Goal: Check status: Check status

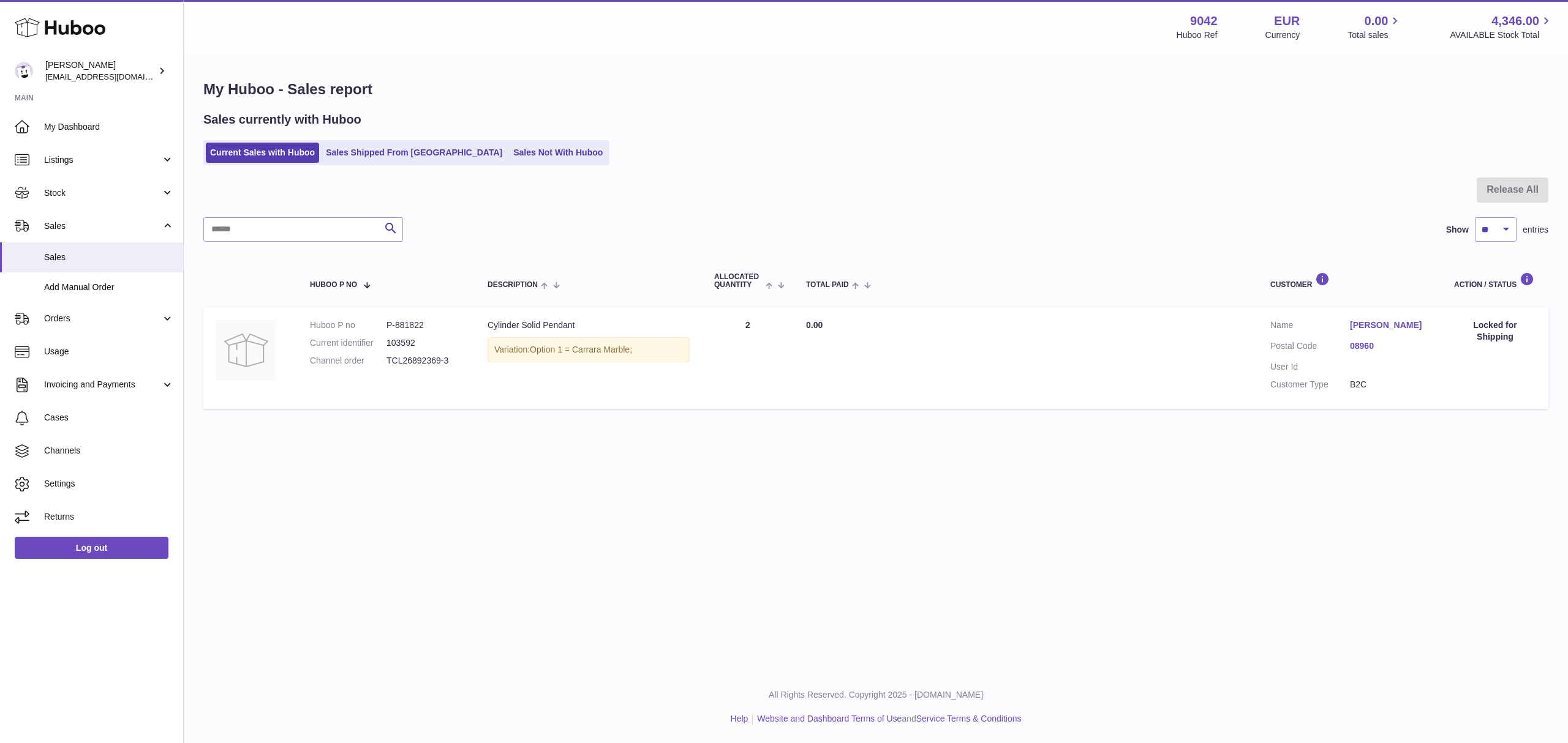
click at [1382, 321] on link "[PERSON_NAME]" at bounding box center [1390, 325] width 80 height 12
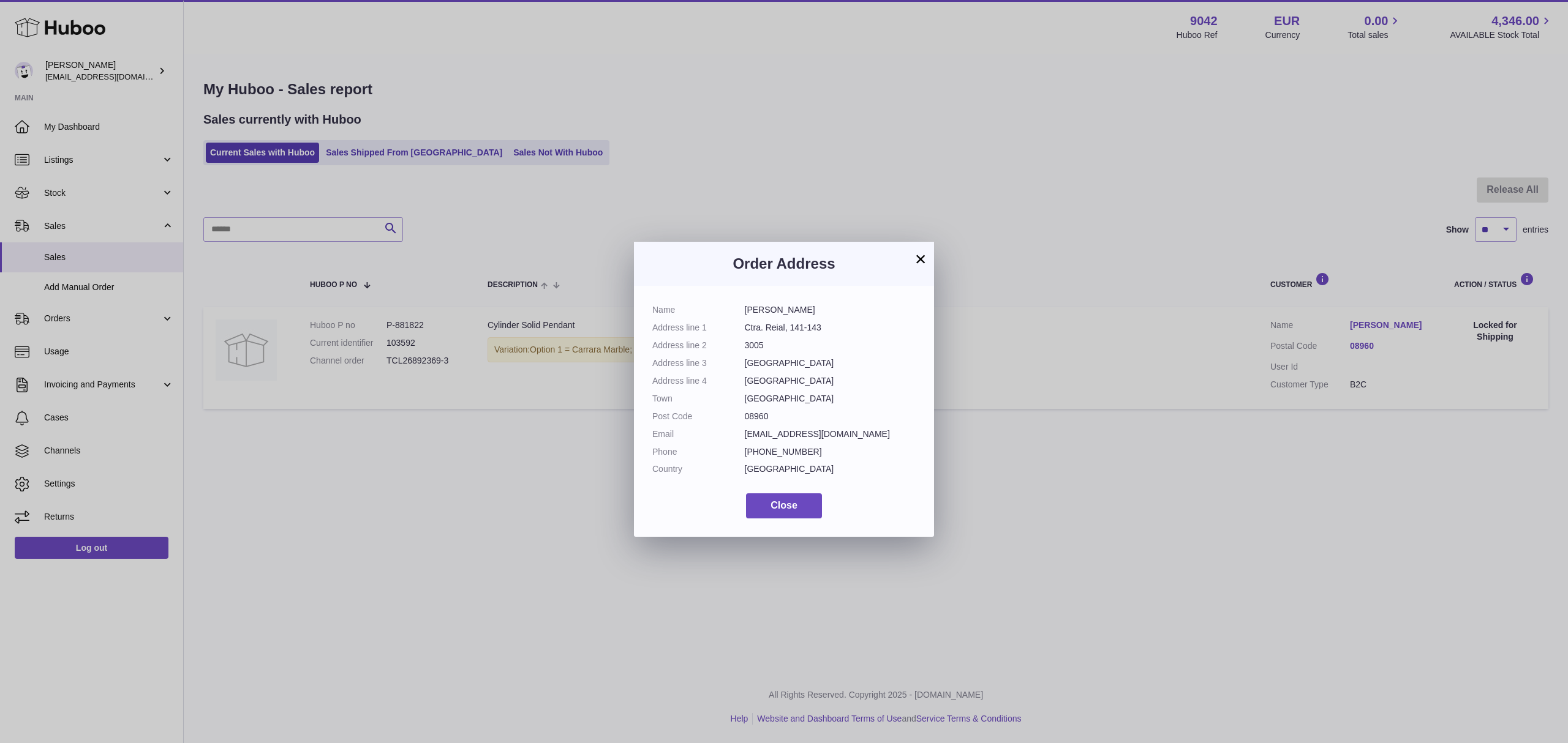
click at [919, 256] on button "×" at bounding box center [921, 259] width 15 height 15
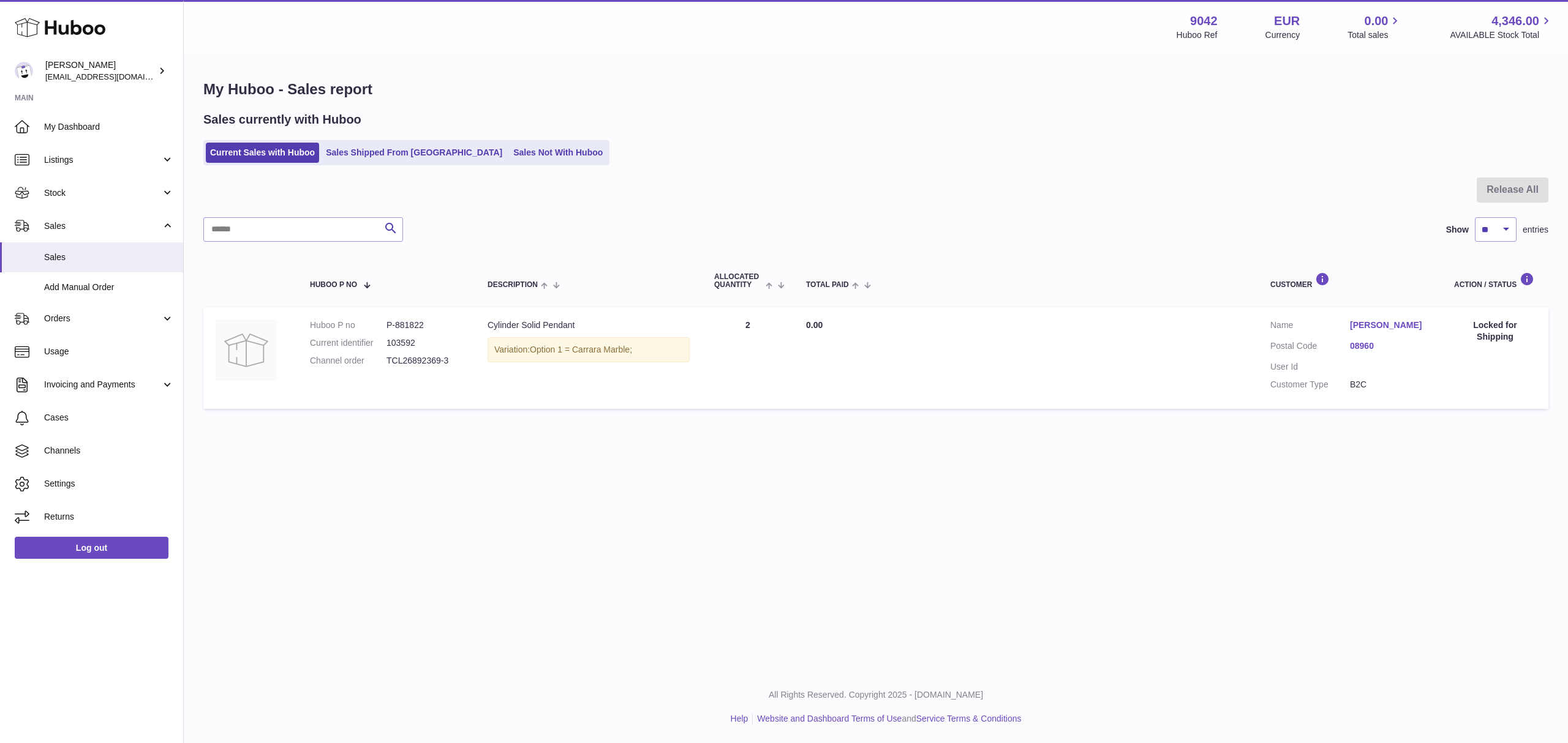
click at [407, 364] on dd "TCL26892369-3" at bounding box center [425, 360] width 77 height 12
copy tr "TCL26892369-3 Description"
click at [70, 319] on span "Orders" at bounding box center [103, 318] width 117 height 12
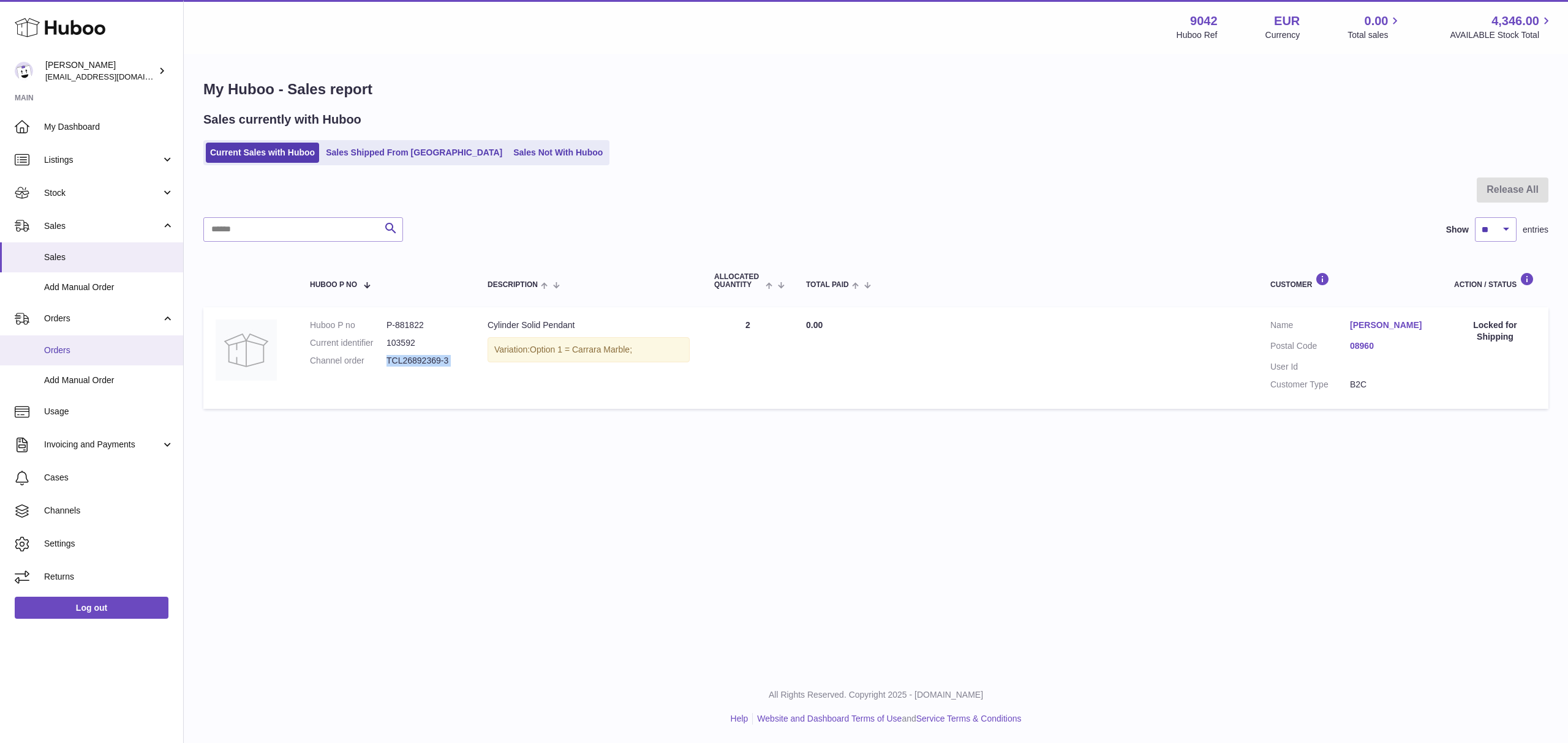
click at [61, 355] on span "Orders" at bounding box center [109, 350] width 130 height 12
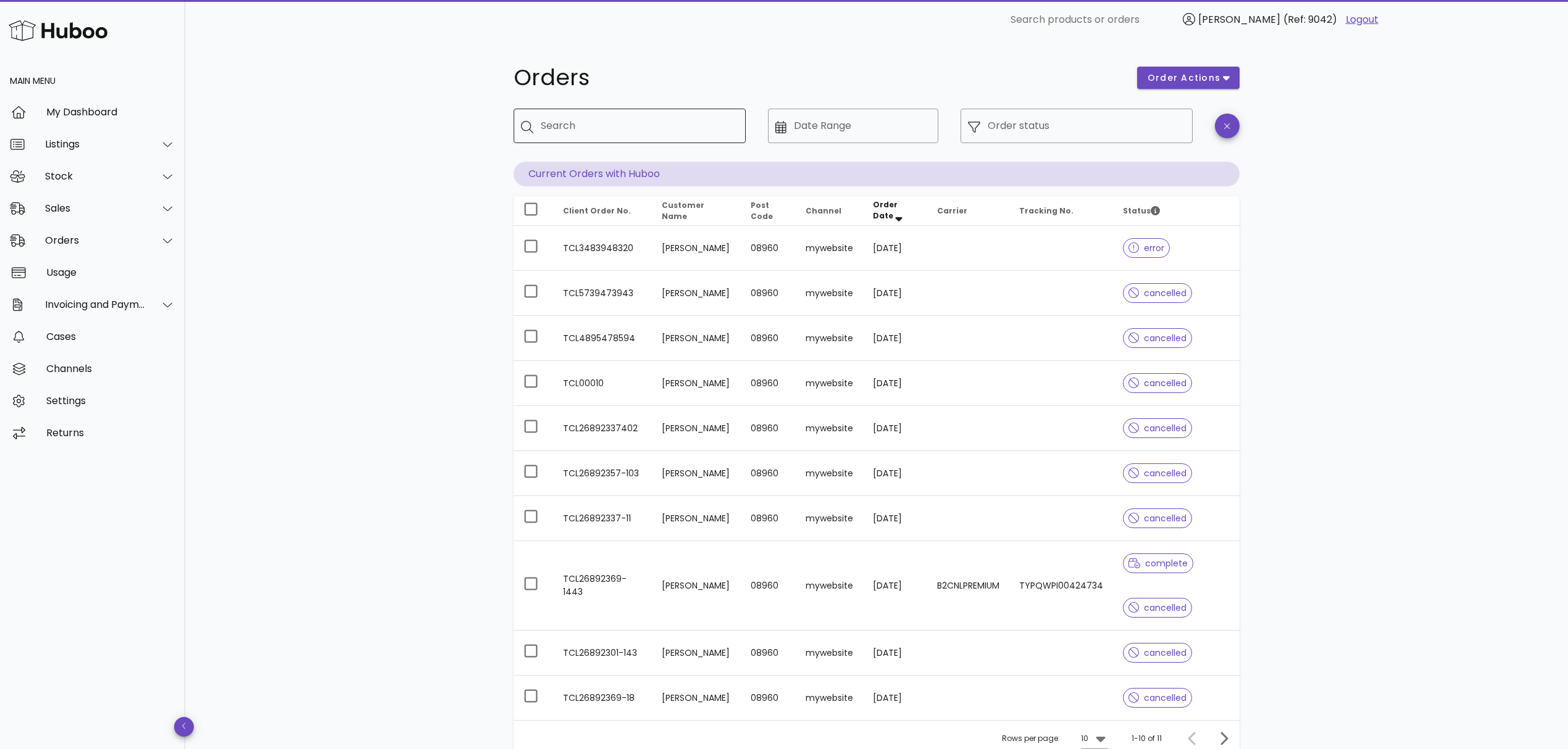
click at [568, 131] on input "Search" at bounding box center [638, 126] width 195 height 20
click at [995, 129] on input "Order status" at bounding box center [1086, 126] width 197 height 20
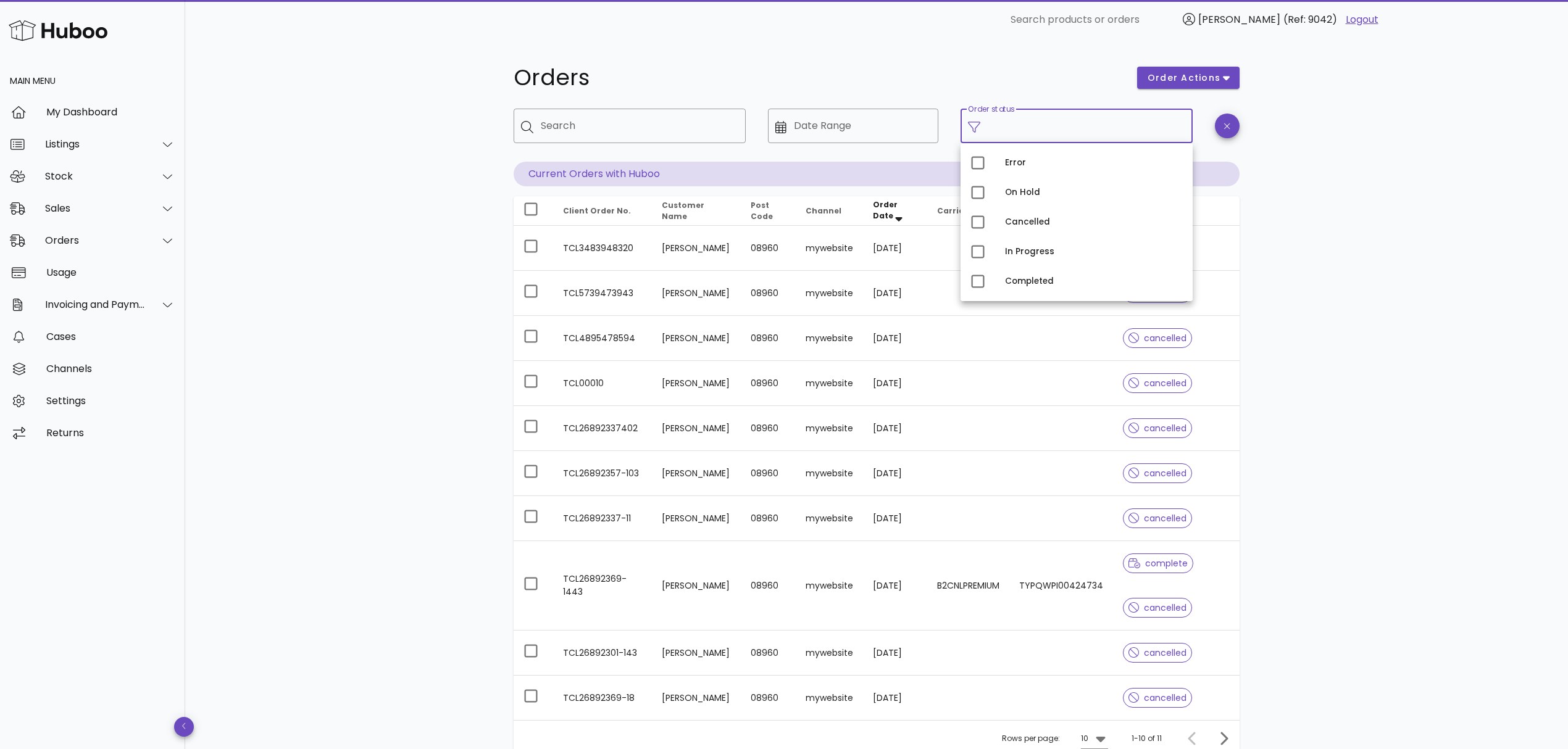
click at [927, 58] on div "Orders order actions ​ Search ​ Date Range ​ Order status Current Orders with H…" at bounding box center [877, 448] width 785 height 817
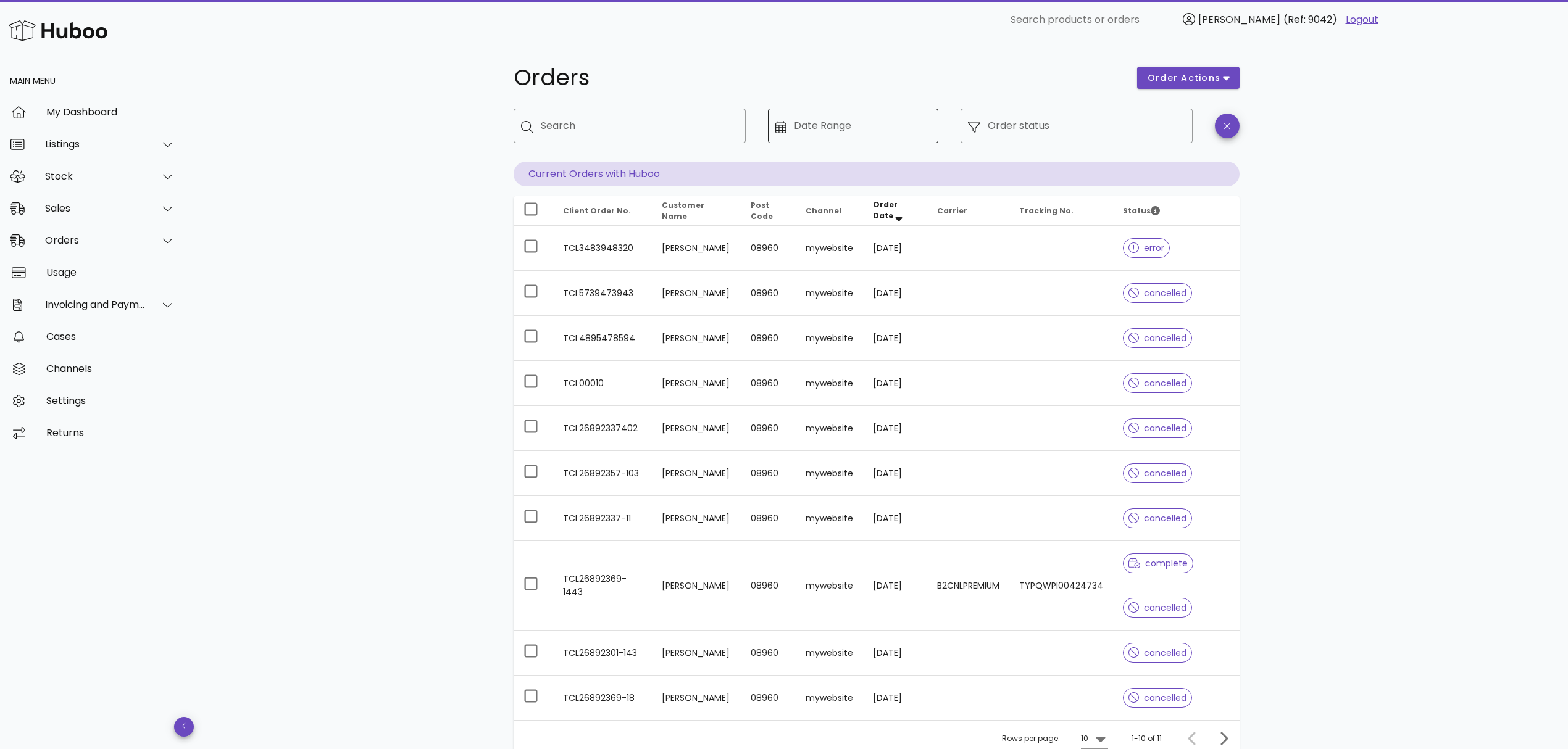
click at [820, 124] on input "Date Range" at bounding box center [862, 126] width 137 height 20
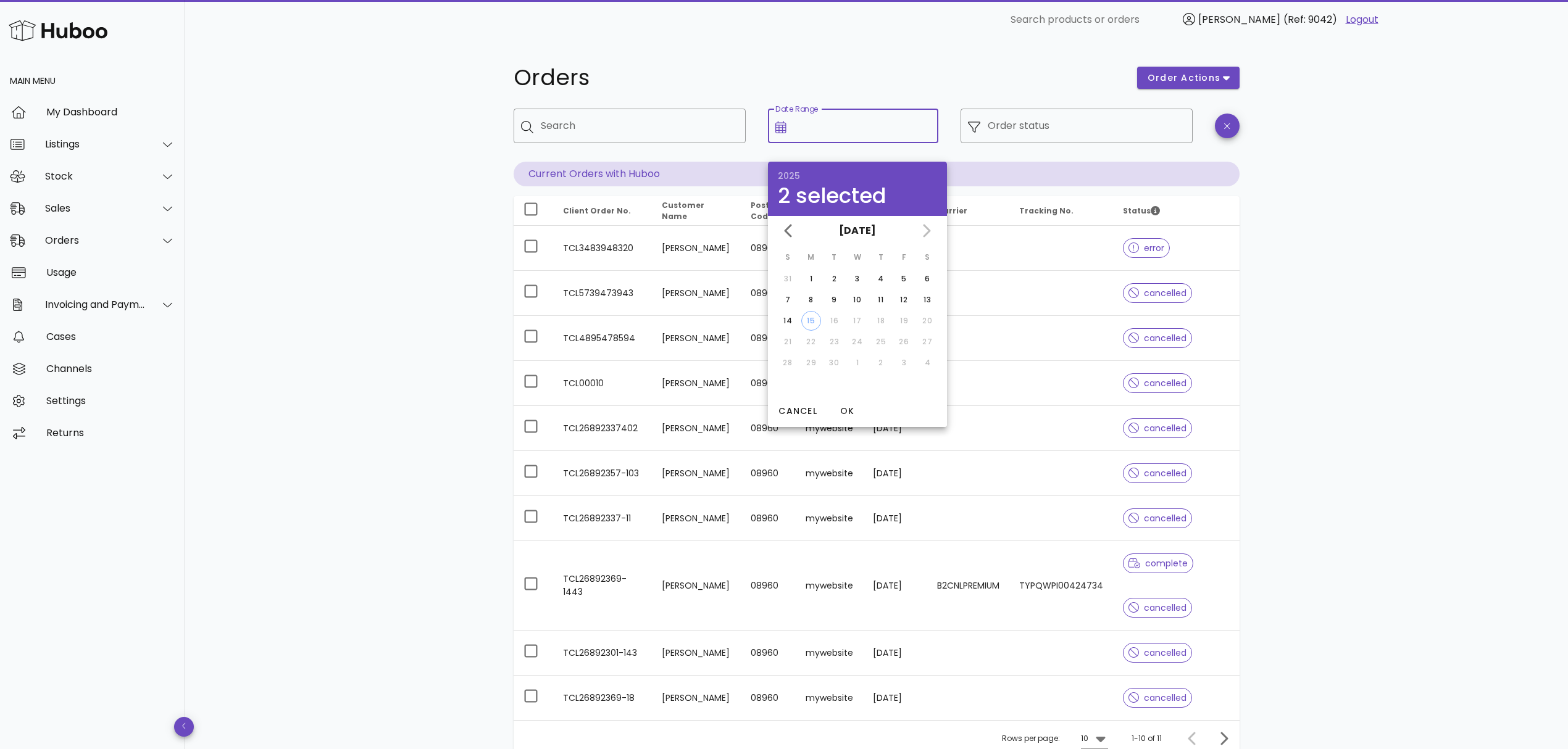
click at [884, 54] on div "Orders order actions ​ Search ​ Date Range ​ Order status Current Orders with H…" at bounding box center [877, 448] width 785 height 817
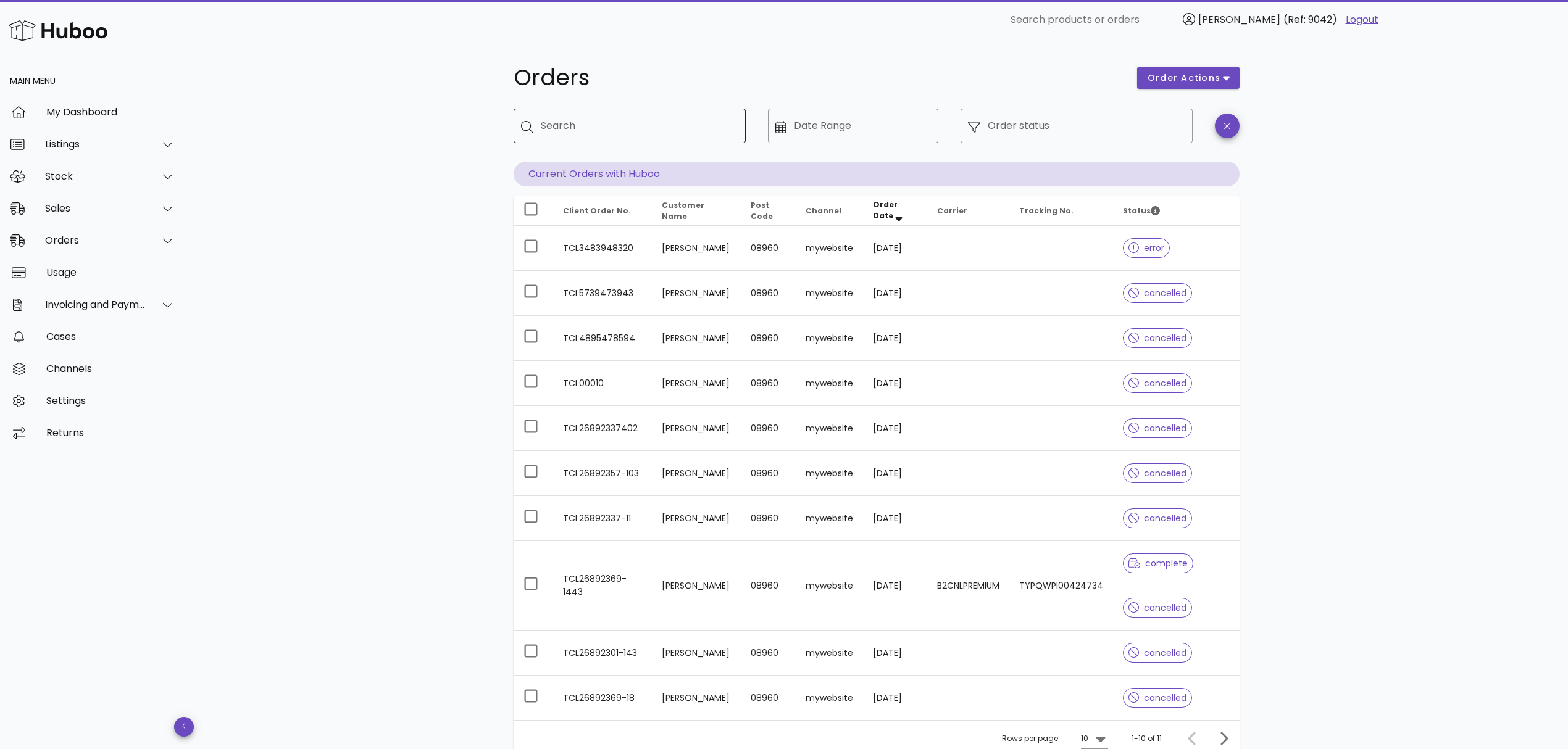
click at [618, 136] on div "Search" at bounding box center [638, 126] width 195 height 35
paste input "**********"
type input "**********"
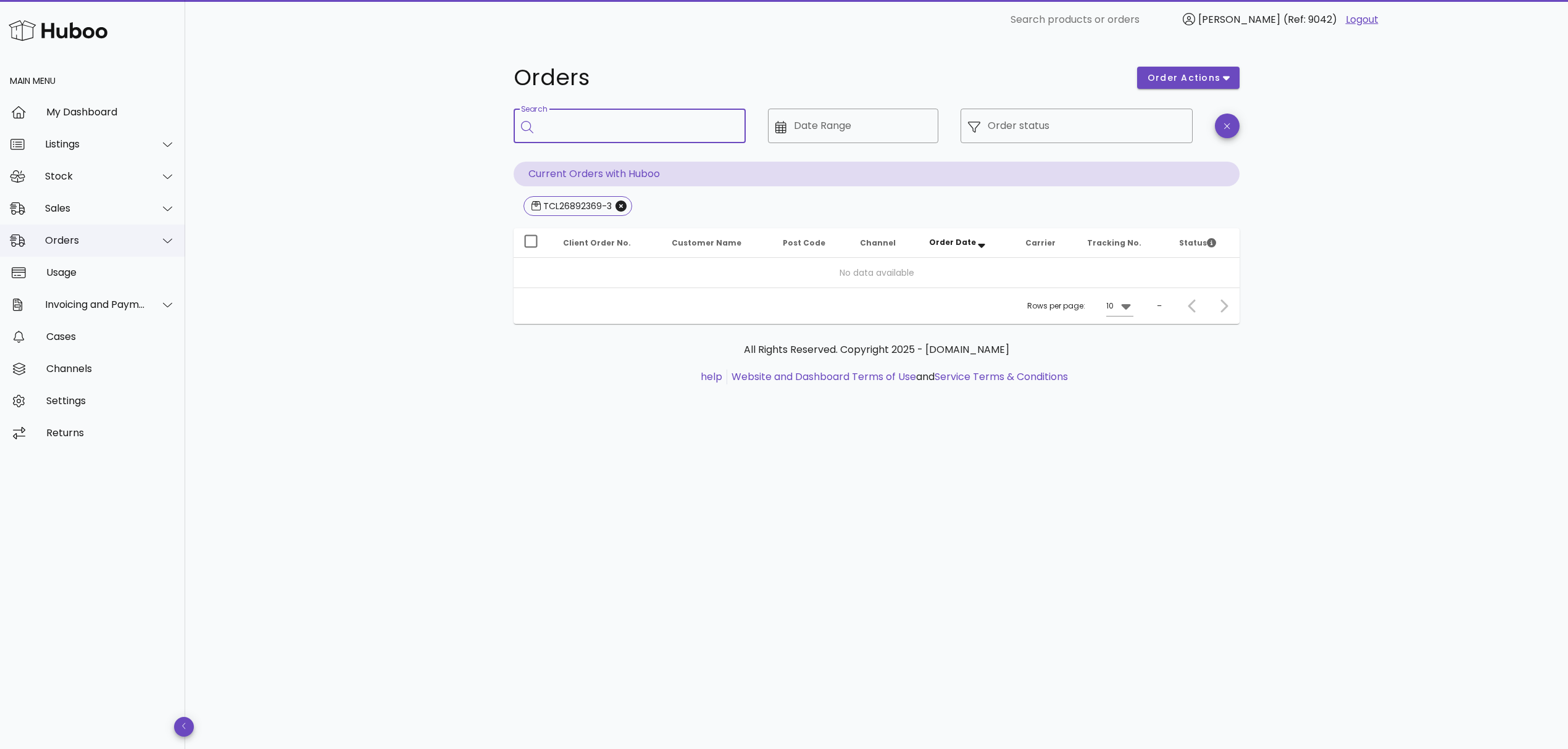
click at [169, 242] on icon at bounding box center [167, 241] width 9 height 11
click at [76, 275] on div "Orders" at bounding box center [110, 271] width 131 height 12
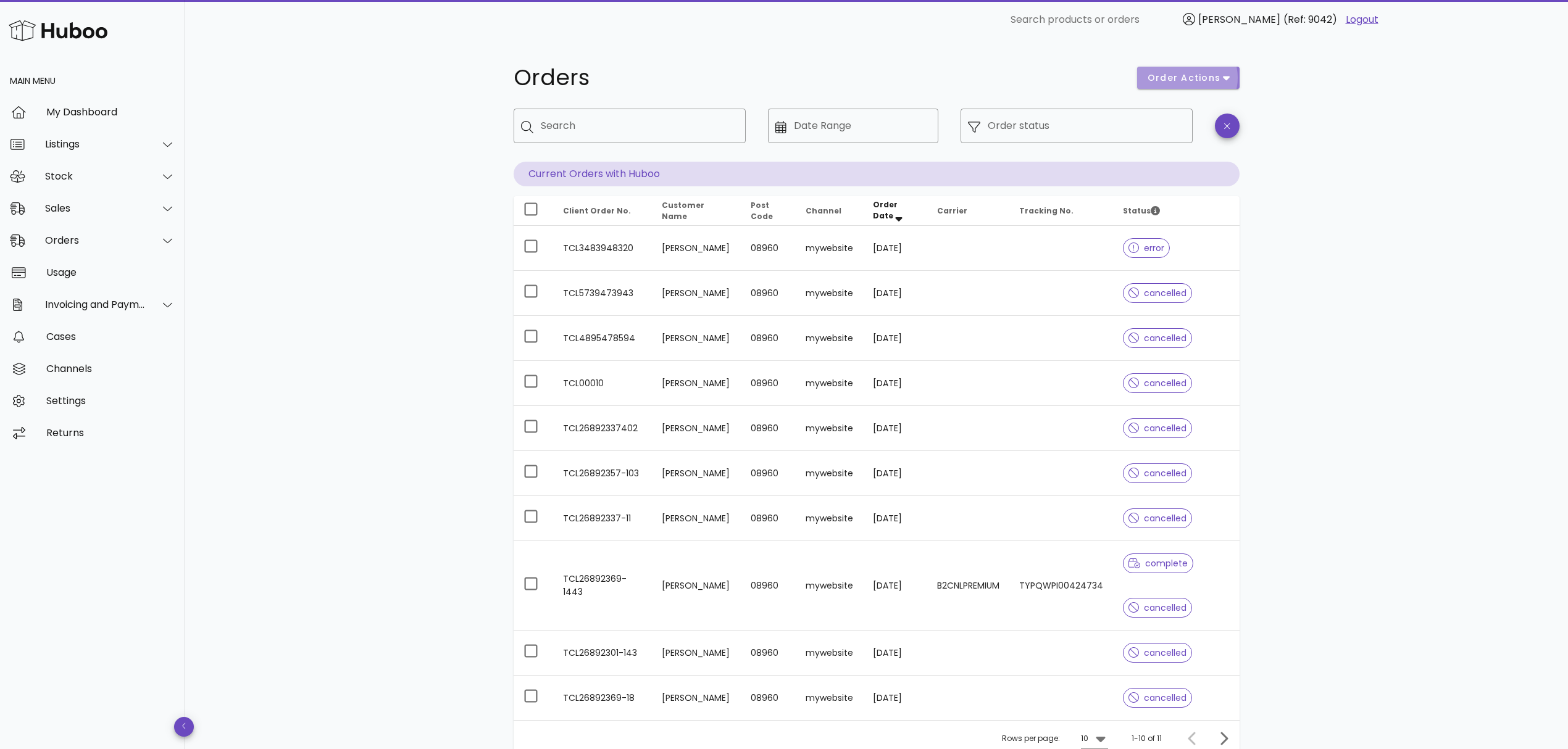
click at [1229, 85] on button "order actions" at bounding box center [1189, 78] width 103 height 22
click at [1310, 144] on div "Orders order actions ​ Search ​ Date Range ​ Order status Current Orders with H…" at bounding box center [876, 448] width 1382 height 817
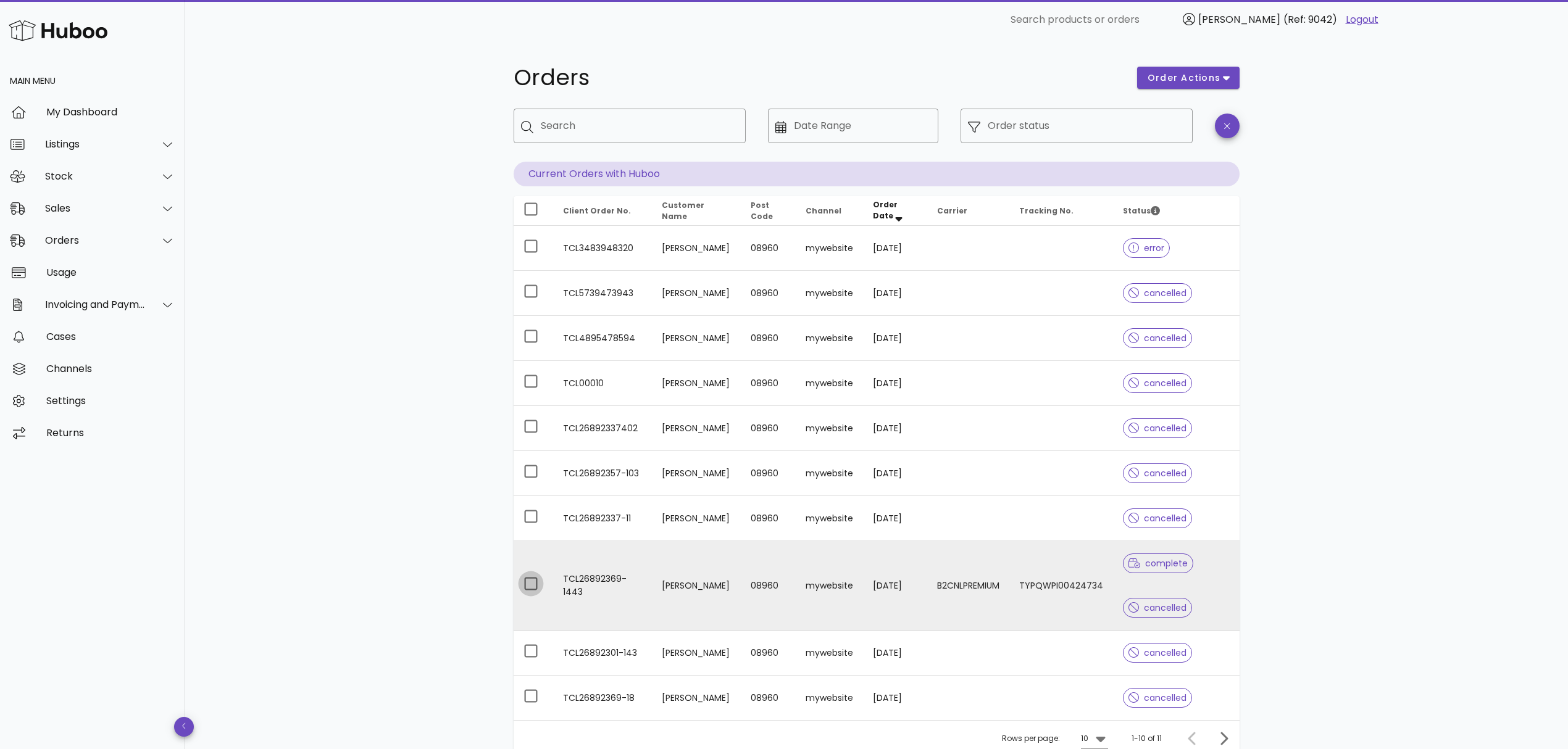
click at [535, 587] on div at bounding box center [531, 584] width 21 height 21
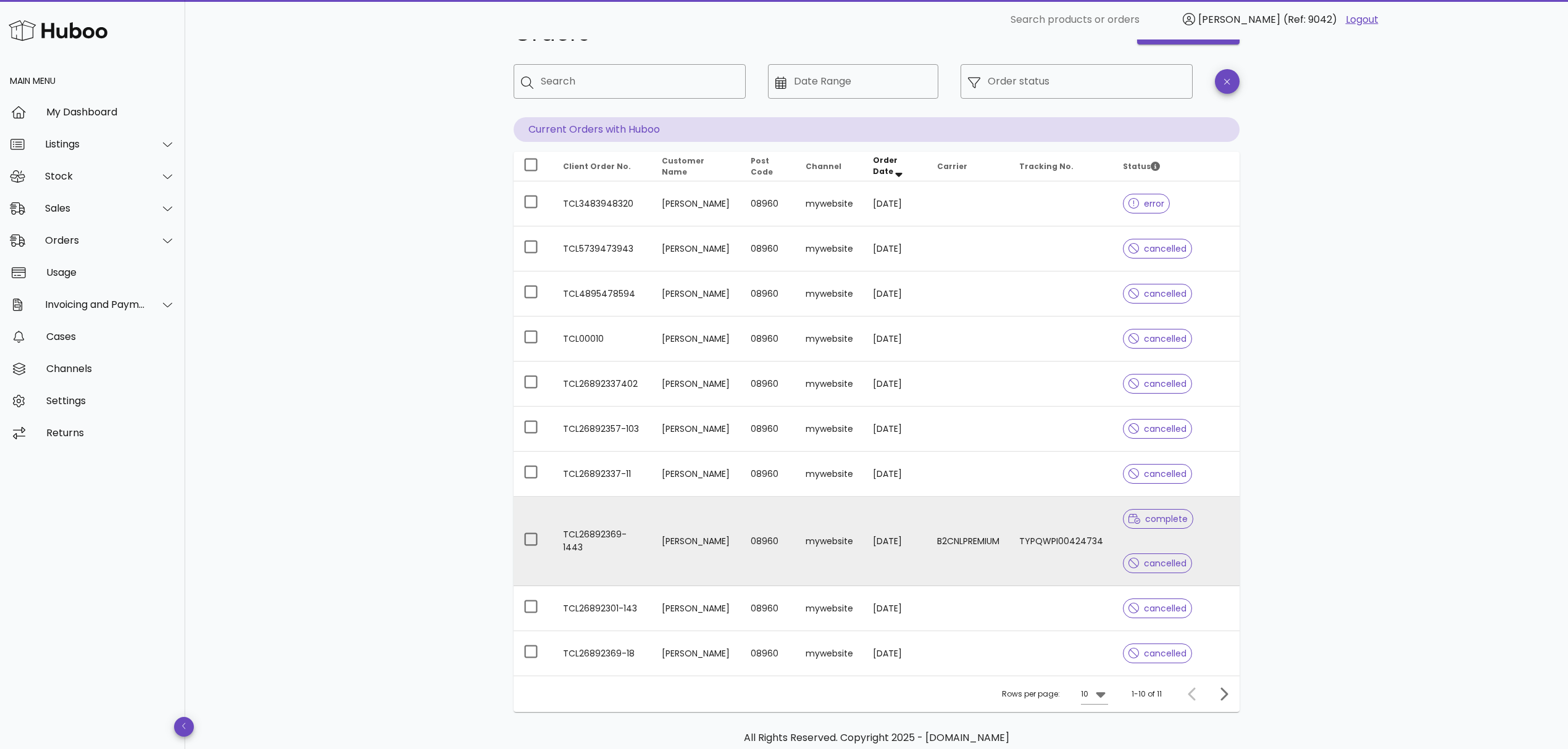
scroll to position [82, 0]
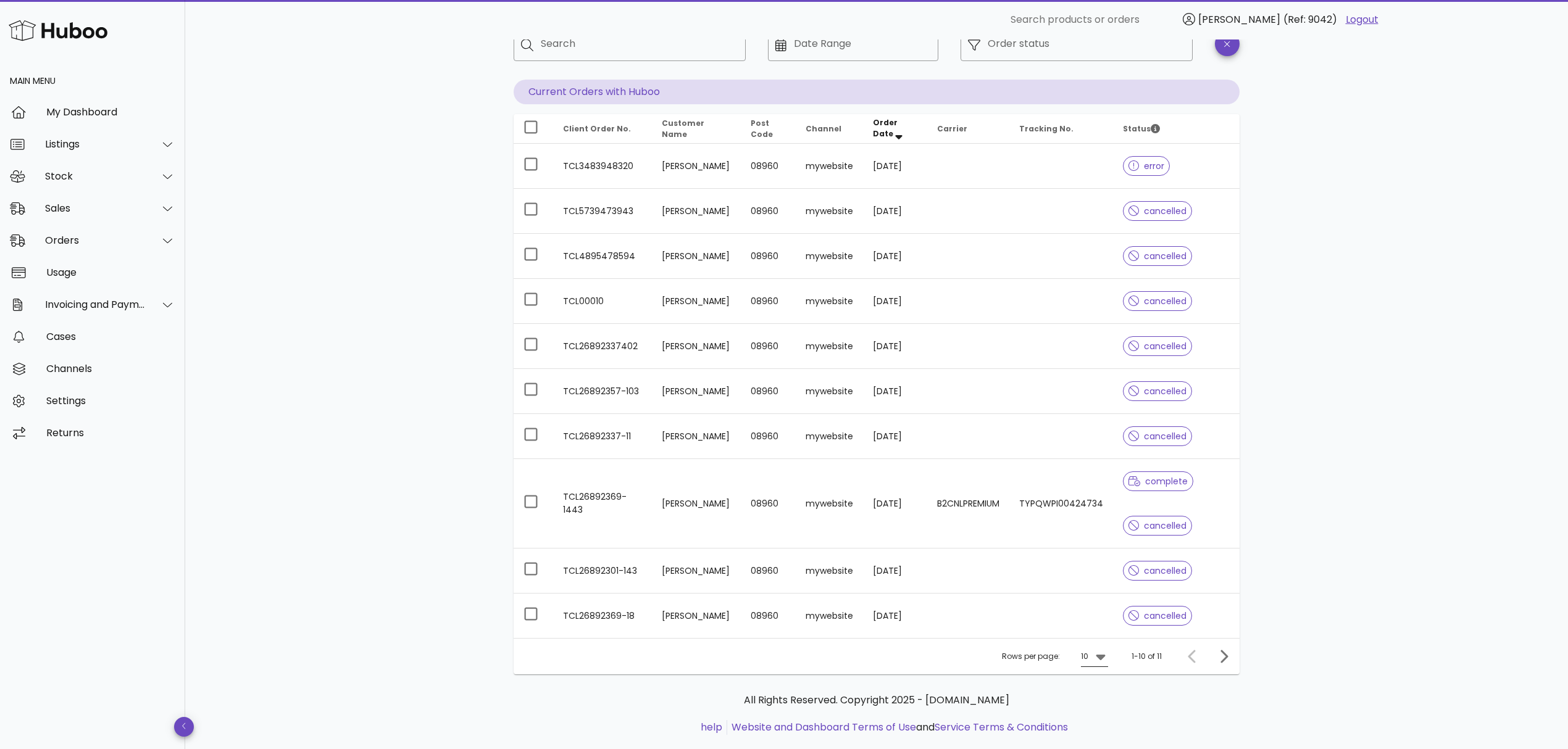
click at [1106, 659] on icon at bounding box center [1101, 657] width 15 height 15
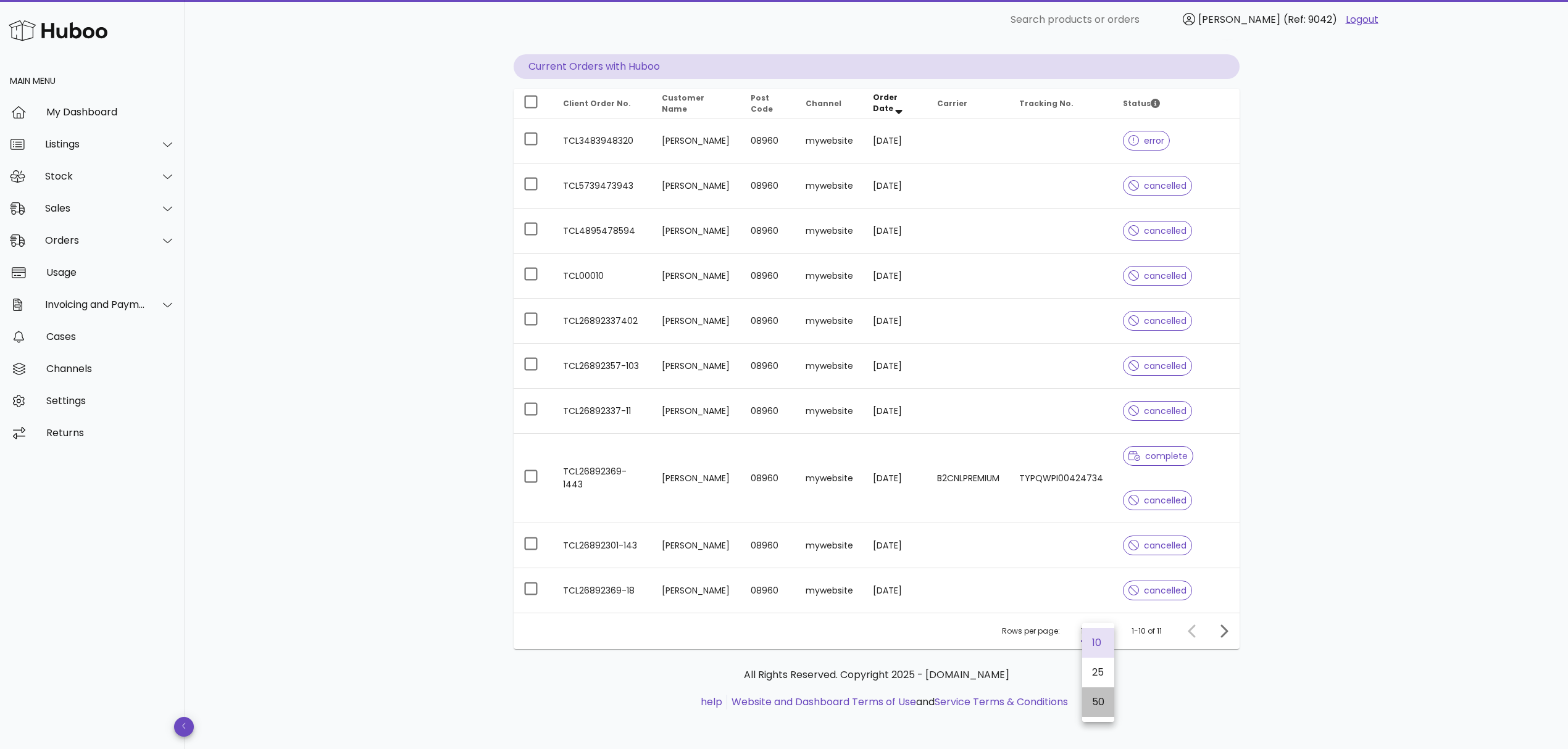
click at [1097, 698] on div "50" at bounding box center [1098, 702] width 12 height 12
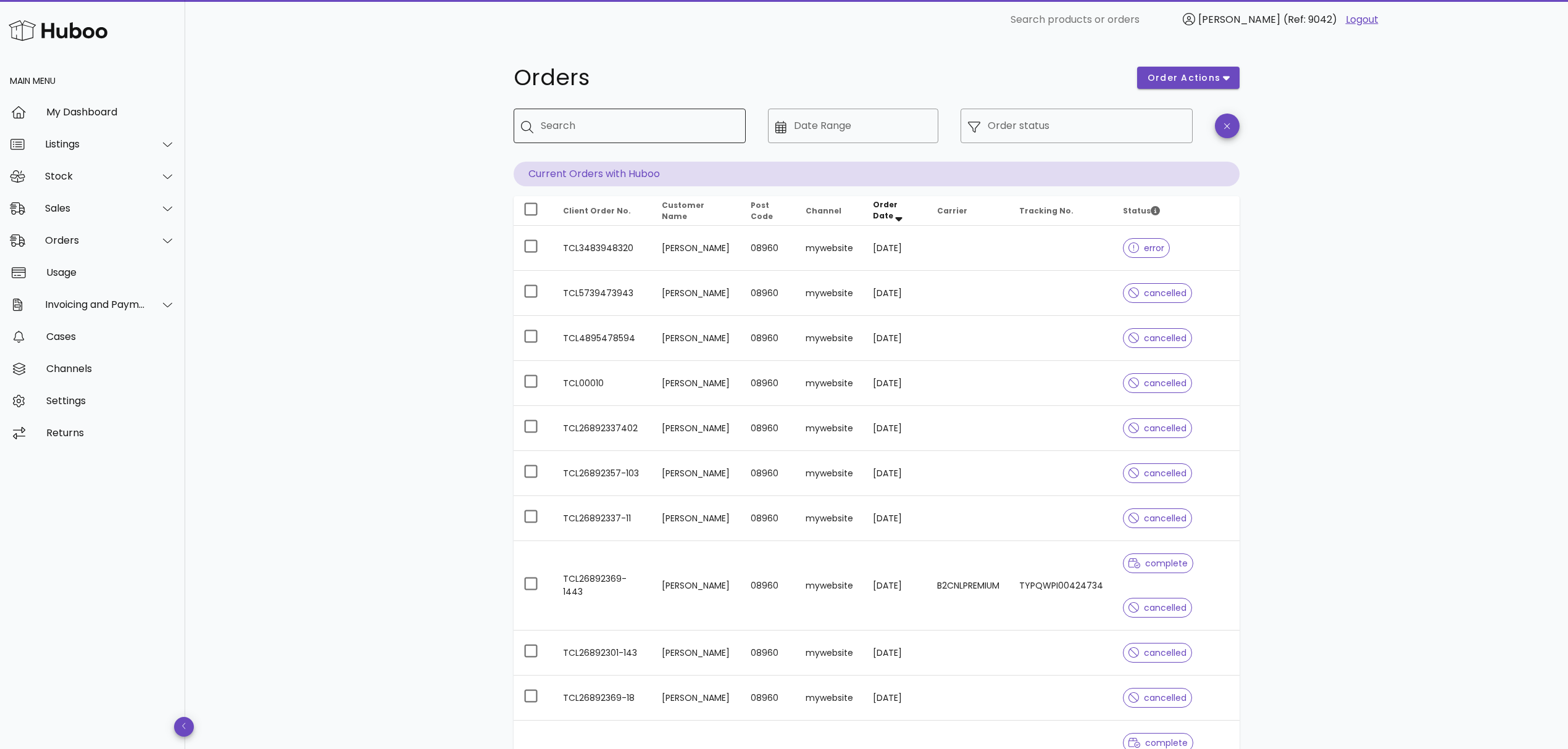
click at [580, 127] on input "Search" at bounding box center [638, 126] width 195 height 20
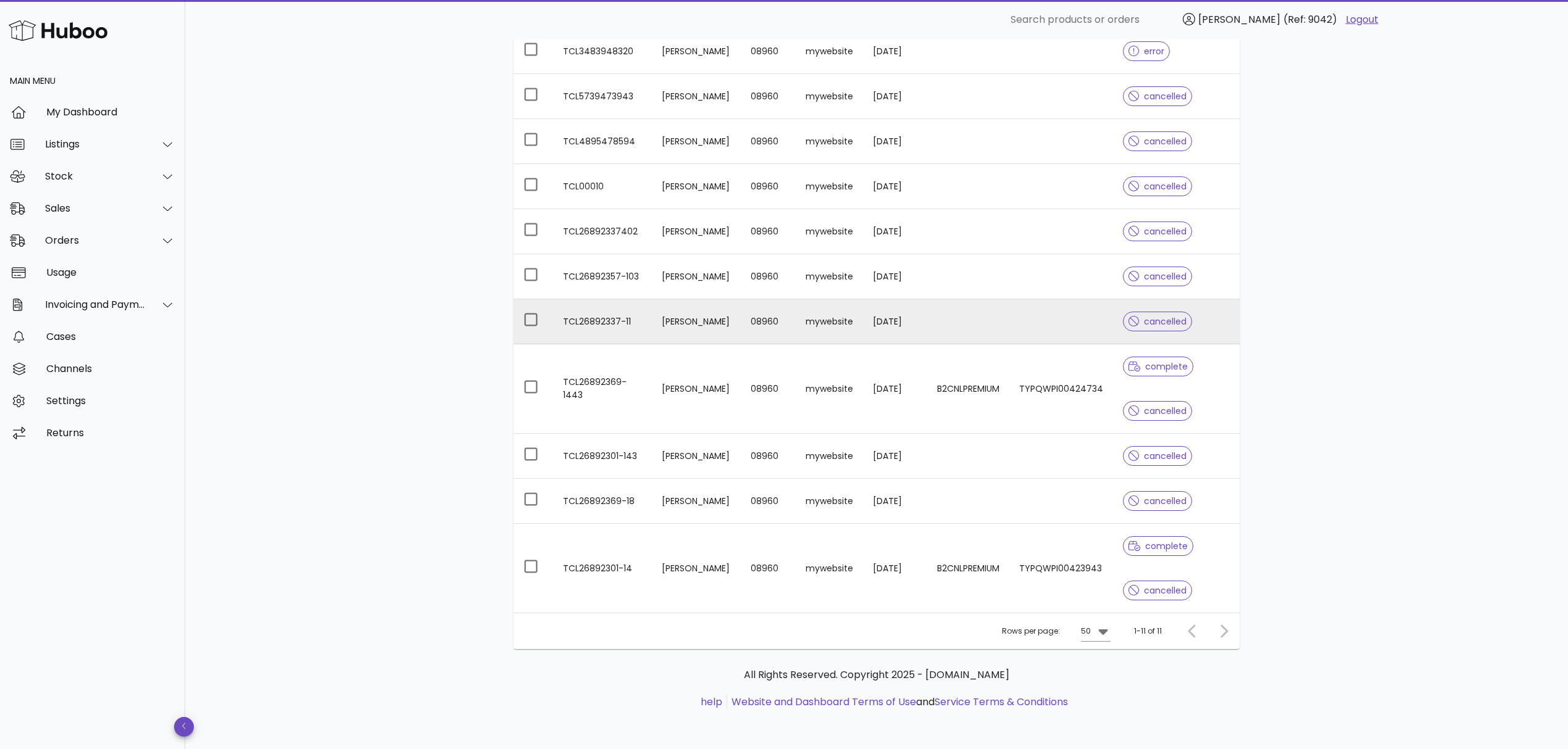
scroll to position [199, 0]
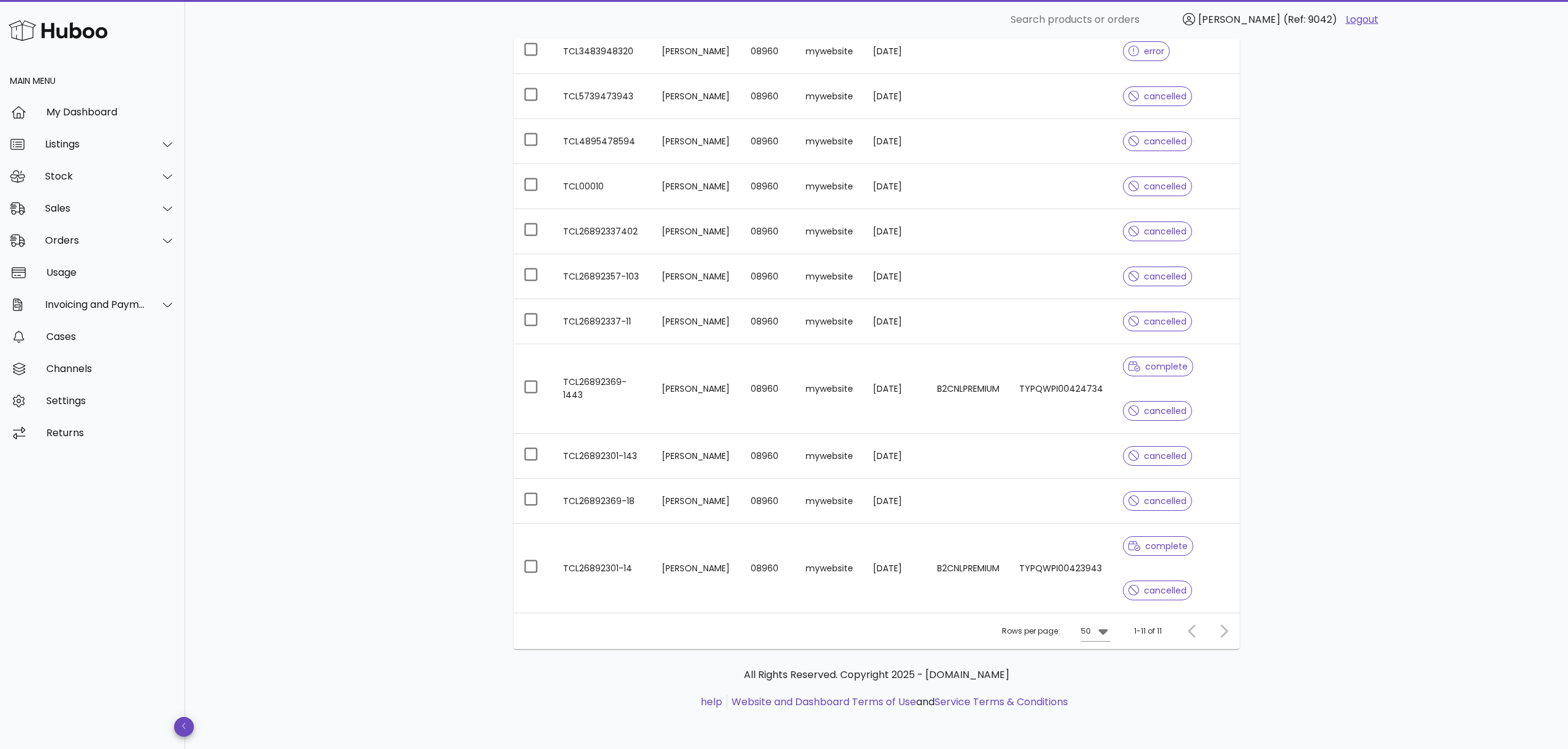
click at [1225, 630] on div at bounding box center [1221, 631] width 27 height 22
click at [1224, 631] on div at bounding box center [1221, 631] width 27 height 22
click at [1104, 630] on icon at bounding box center [1102, 632] width 9 height 6
click at [1099, 648] on div "10" at bounding box center [1098, 643] width 12 height 27
click at [1223, 630] on icon "Next page" at bounding box center [1223, 631] width 15 height 15
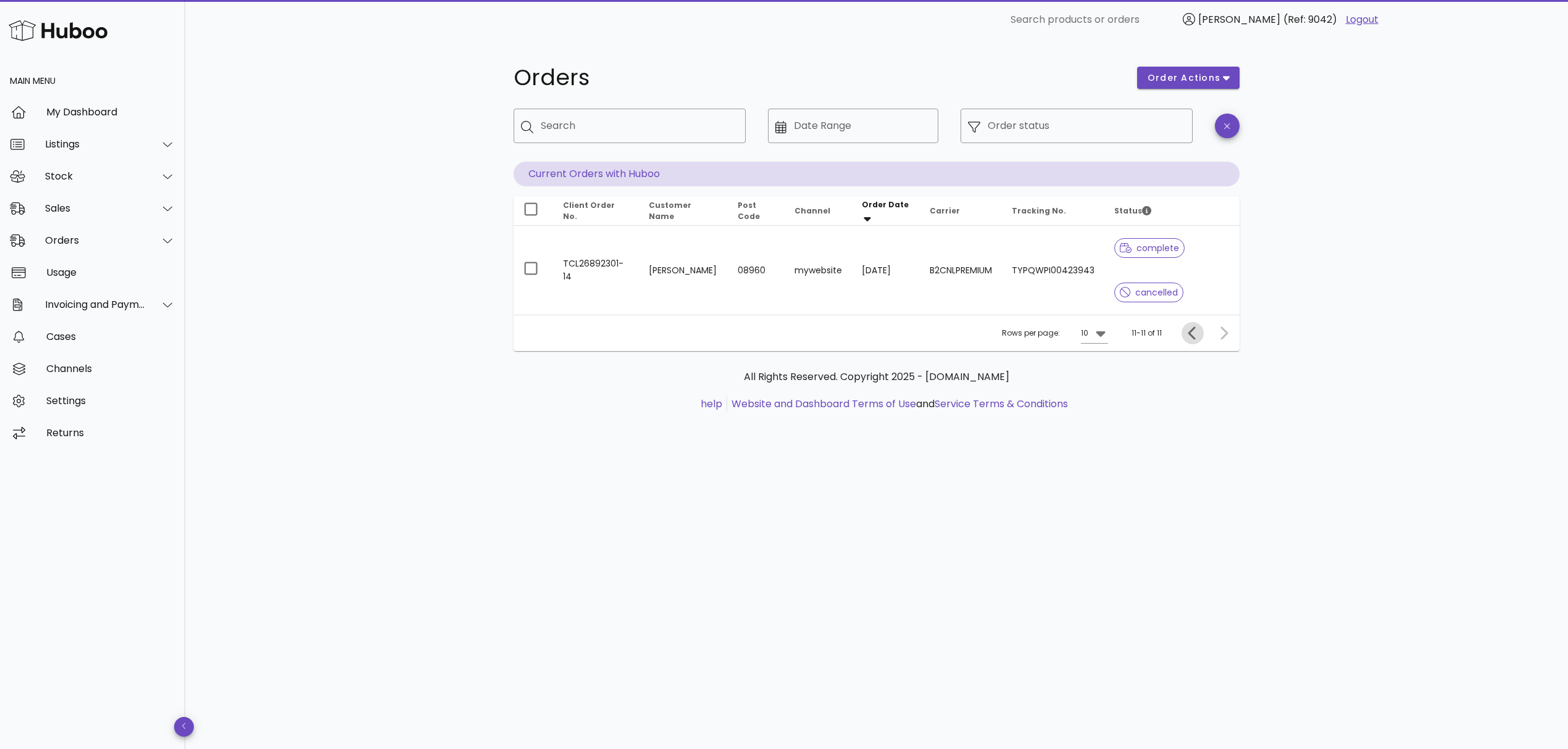
click at [1184, 334] on span "Previous page" at bounding box center [1192, 333] width 22 height 15
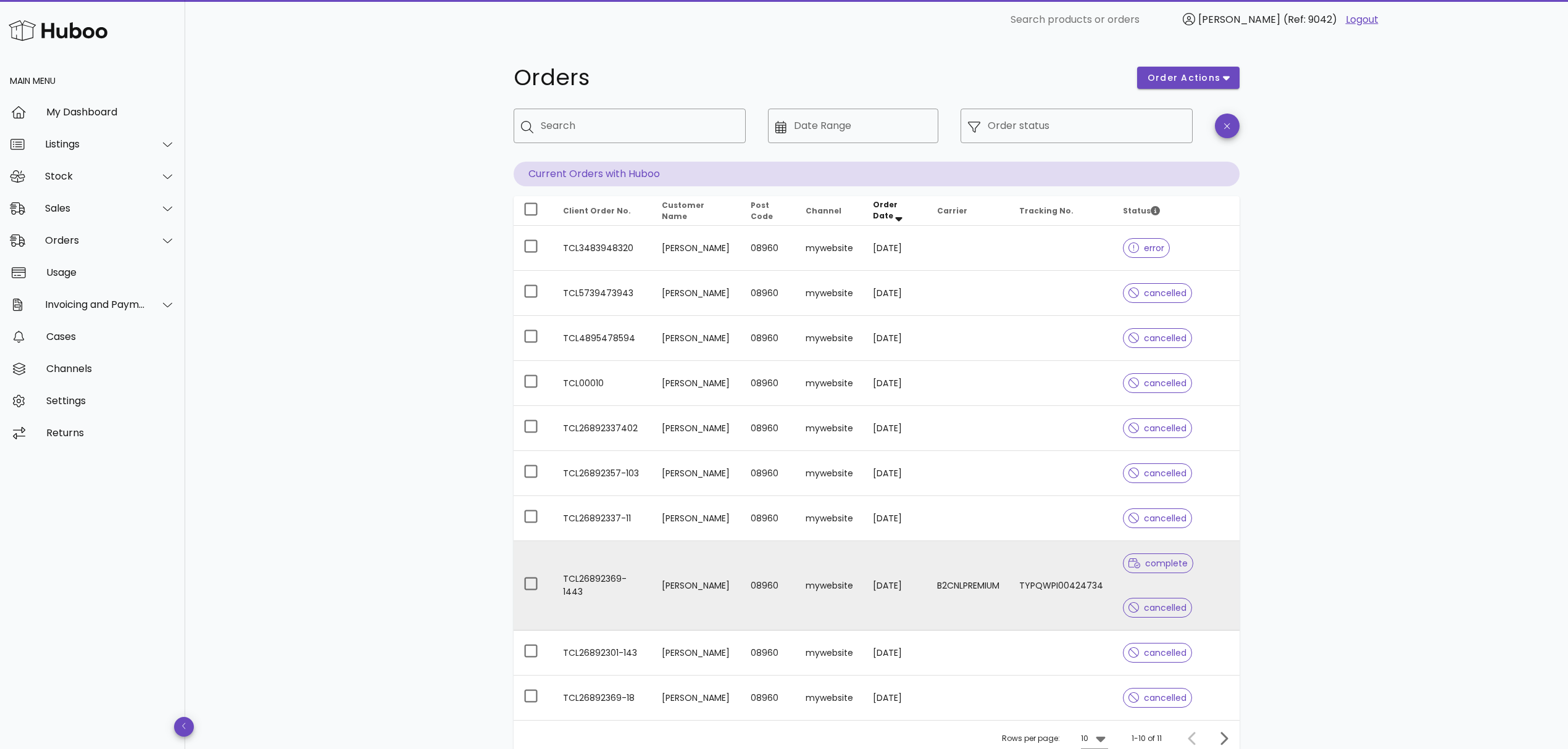
click at [571, 586] on td "TCL26892369-1443" at bounding box center [602, 586] width 99 height 90
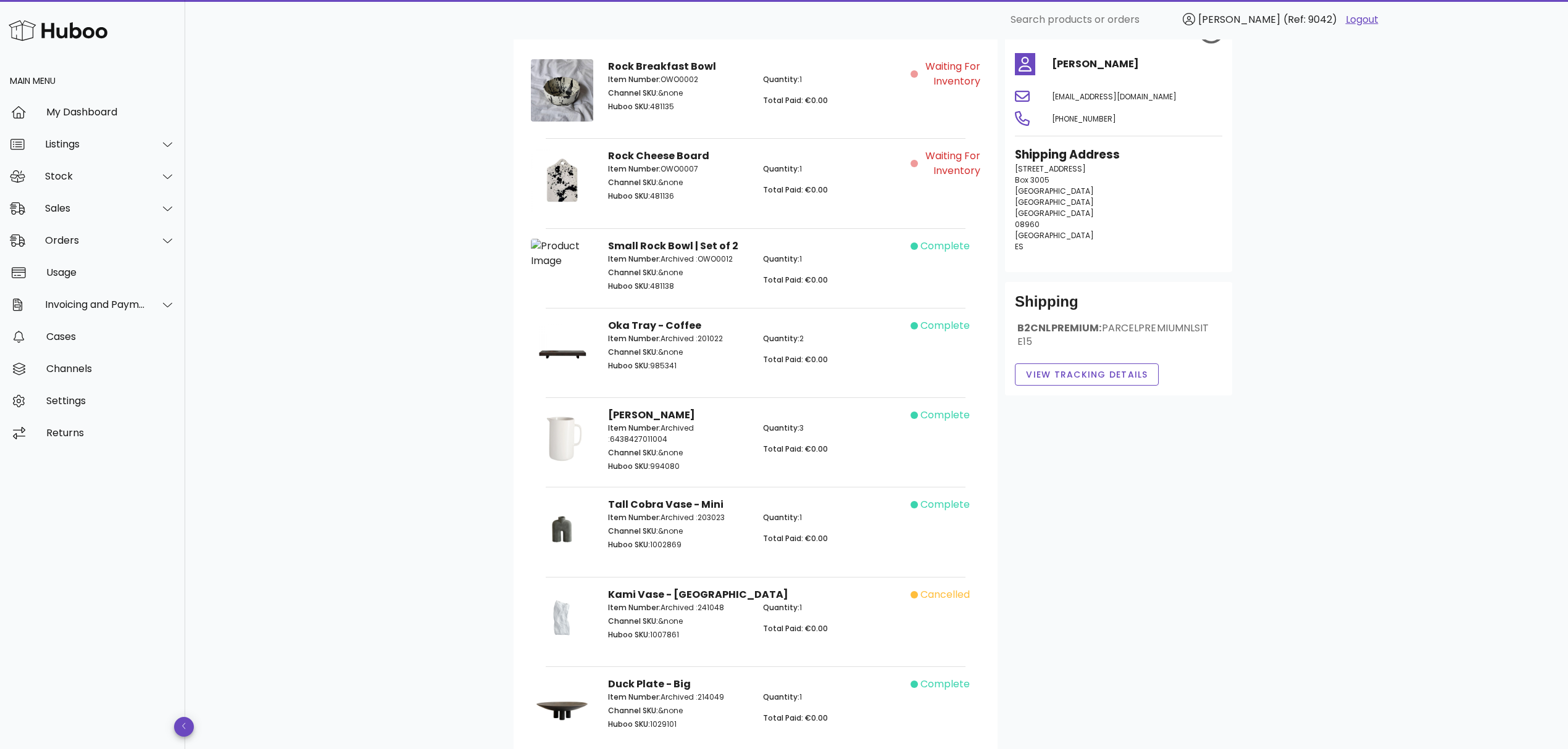
scroll to position [43, 0]
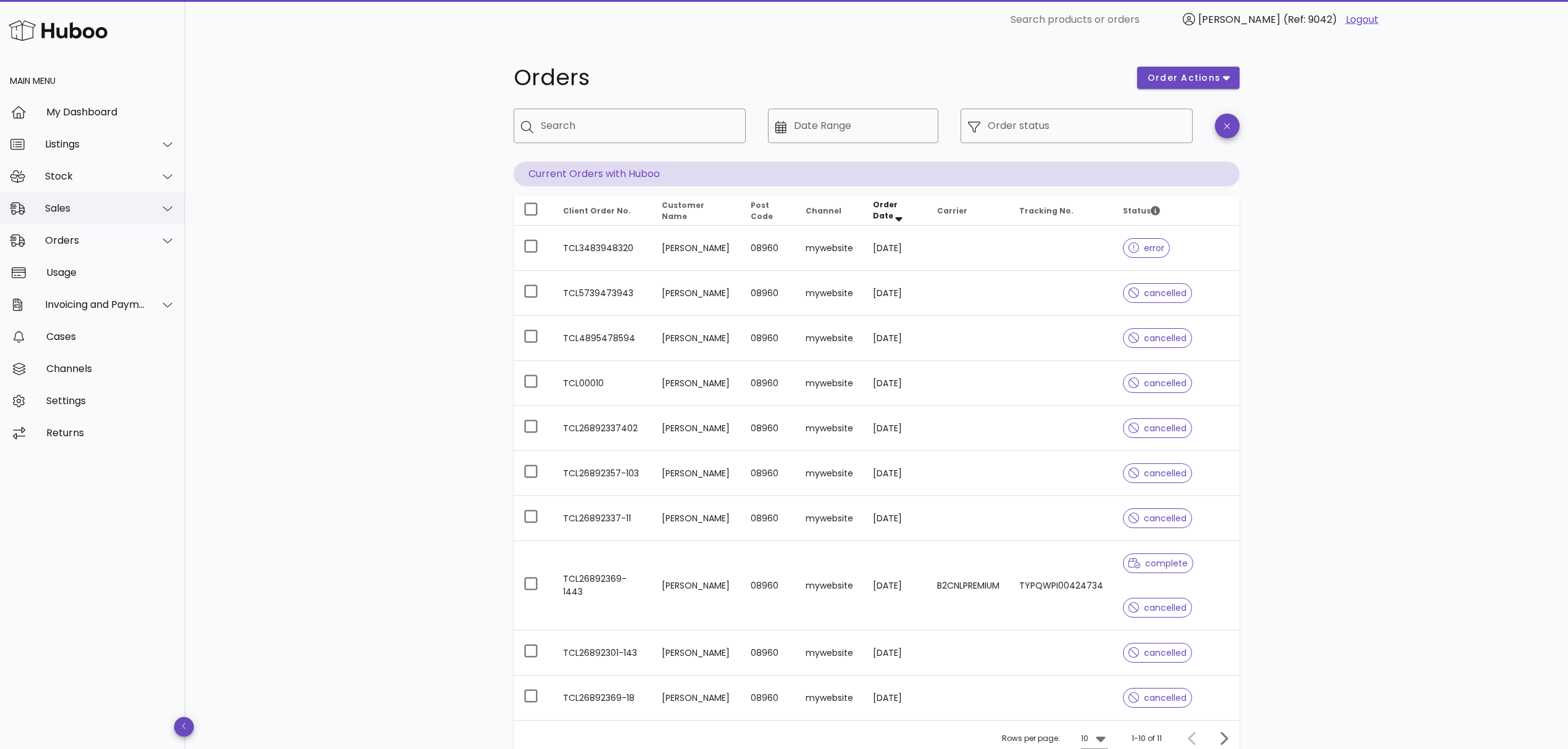
click at [67, 210] on div "Sales" at bounding box center [95, 208] width 101 height 12
click at [66, 245] on div "Sales" at bounding box center [110, 239] width 131 height 12
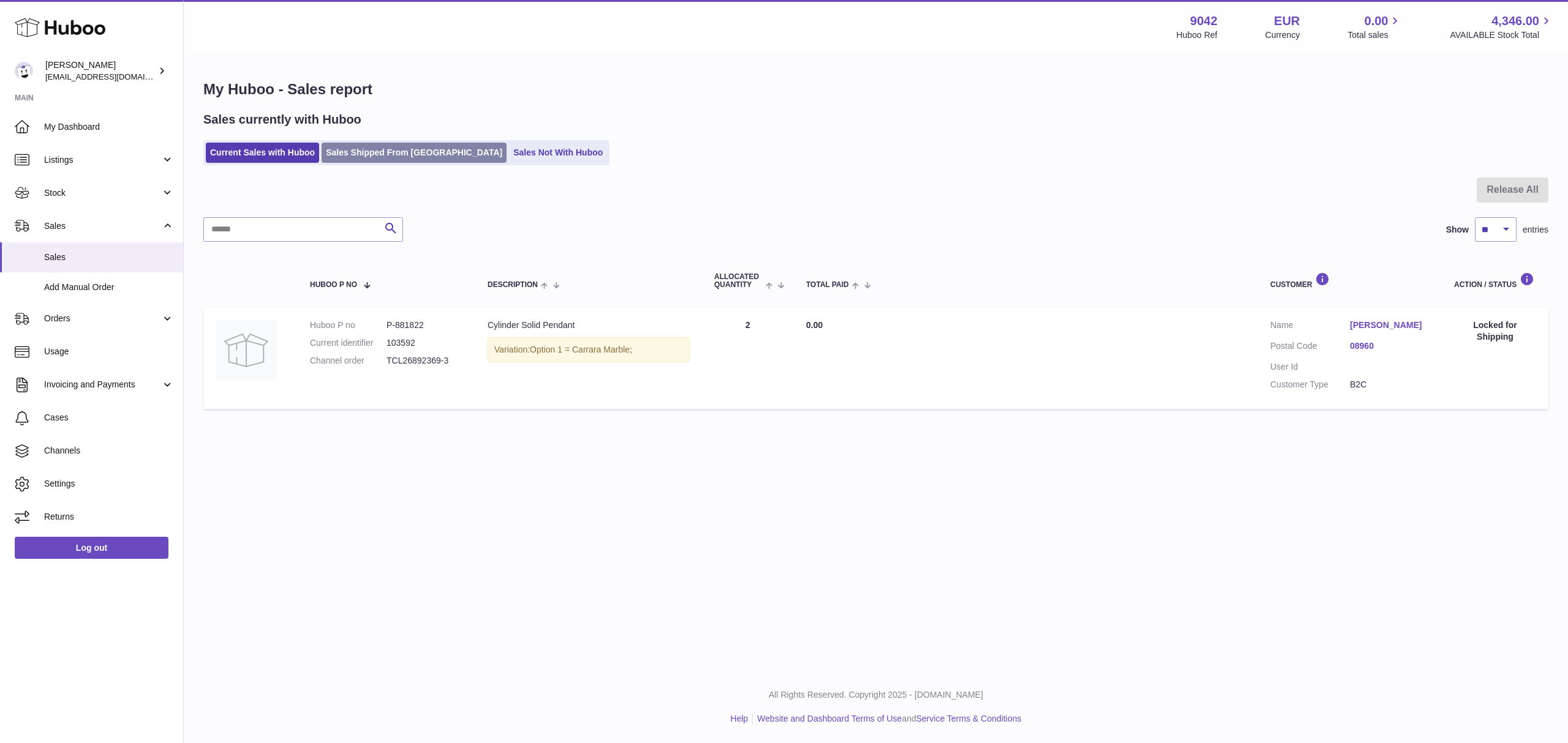
click at [363, 155] on link "Sales Shipped From Huboo" at bounding box center [414, 152] width 185 height 20
click at [65, 316] on span "Orders" at bounding box center [103, 318] width 117 height 12
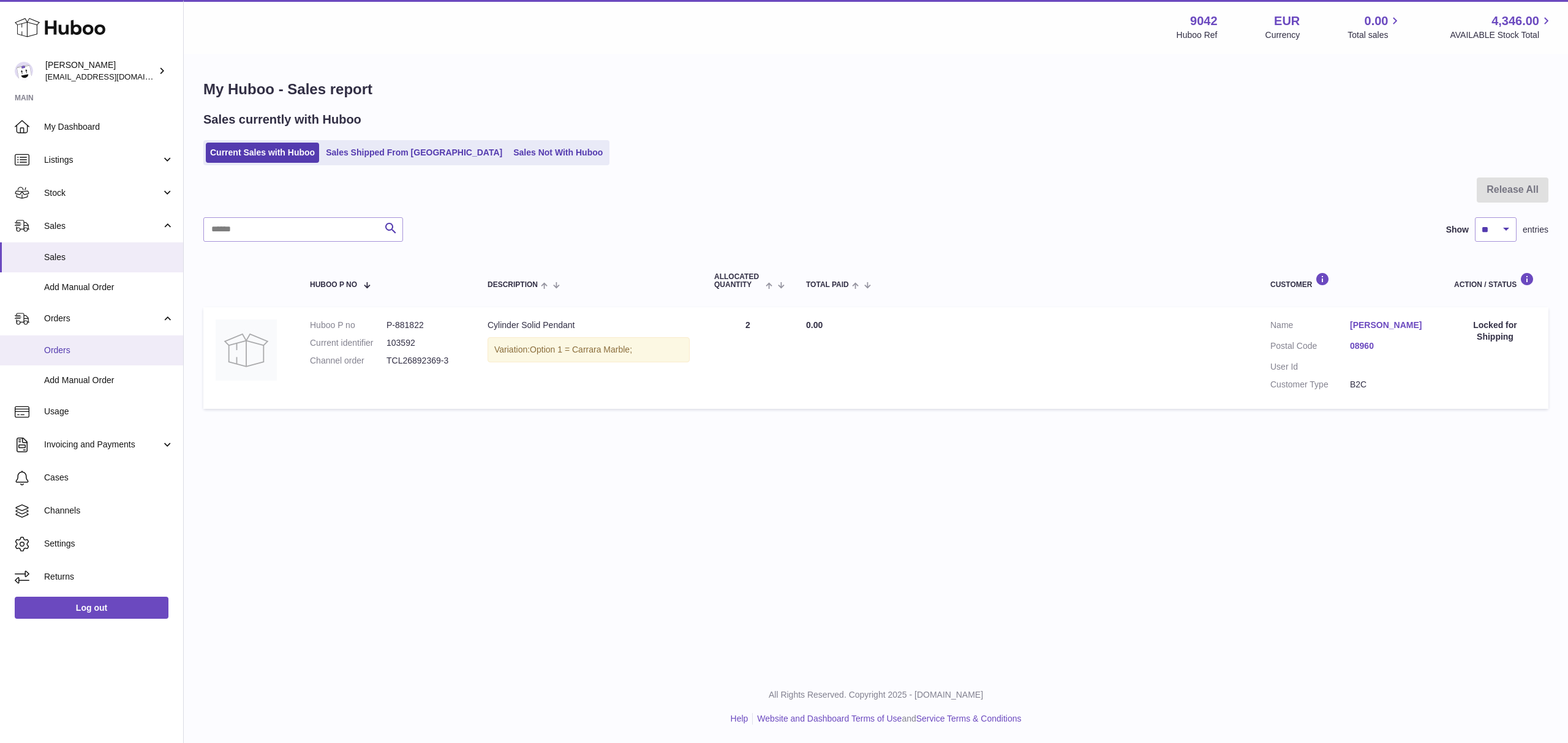
click at [69, 352] on span "Orders" at bounding box center [109, 350] width 130 height 12
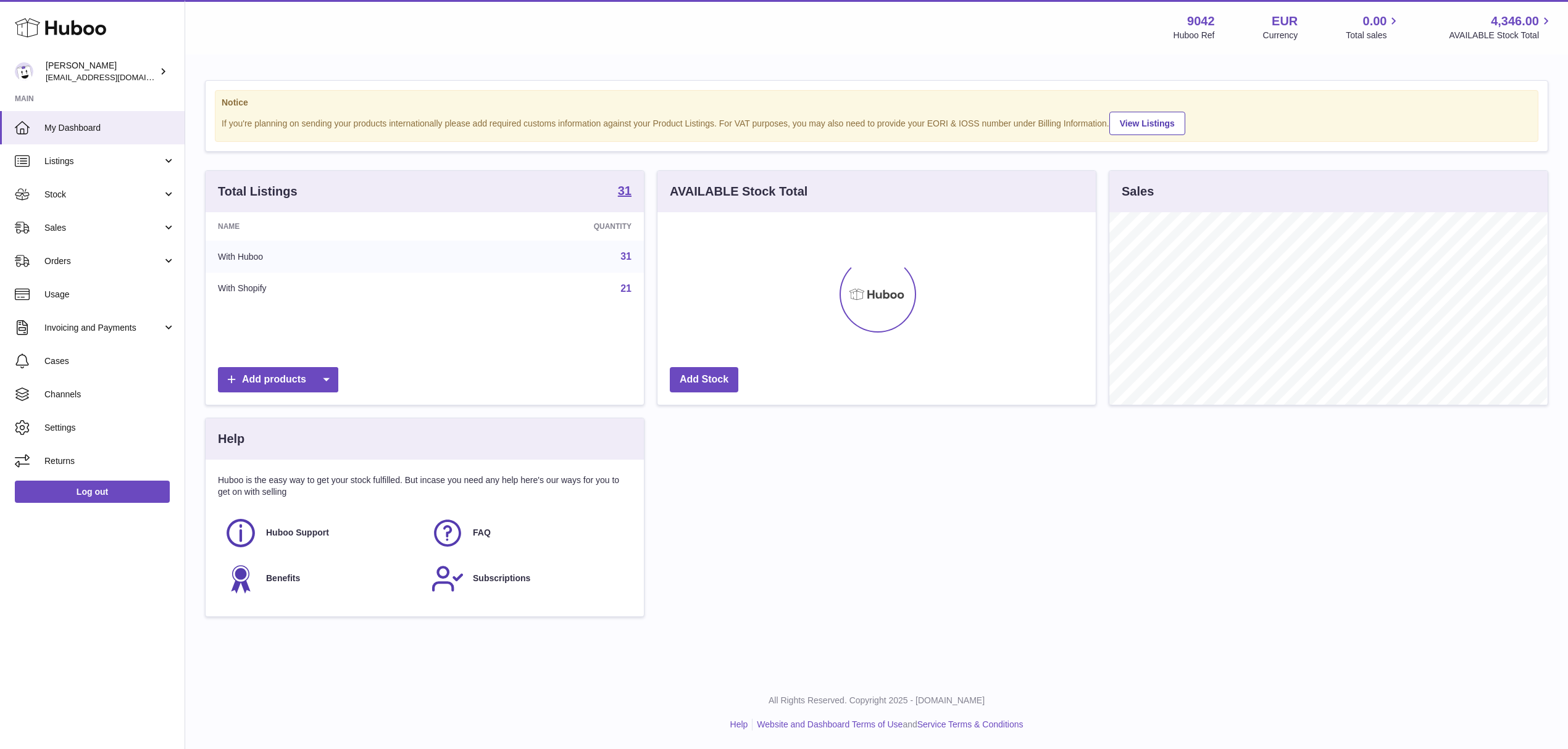
scroll to position [616991, 616766]
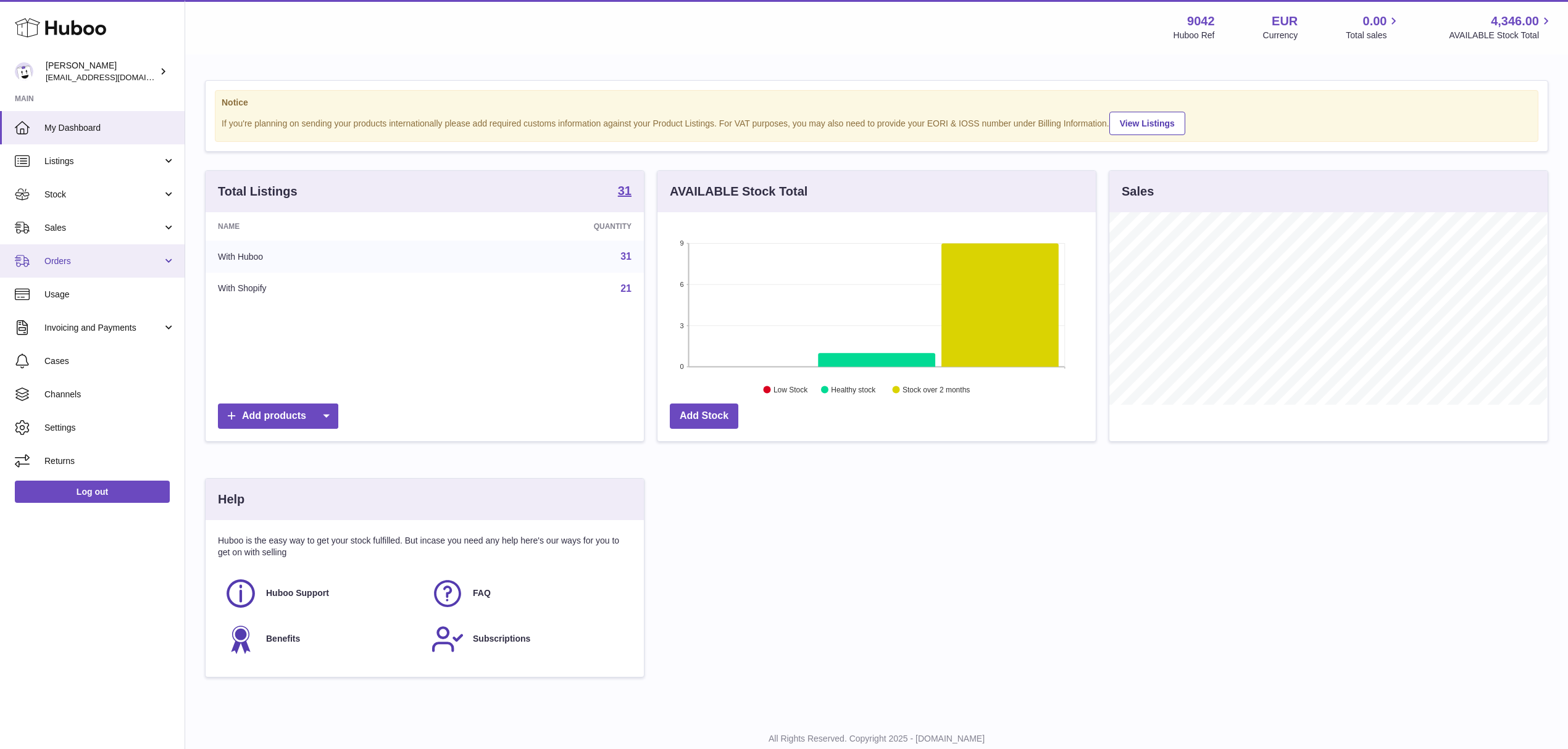
click at [63, 267] on link "Orders" at bounding box center [92, 261] width 184 height 33
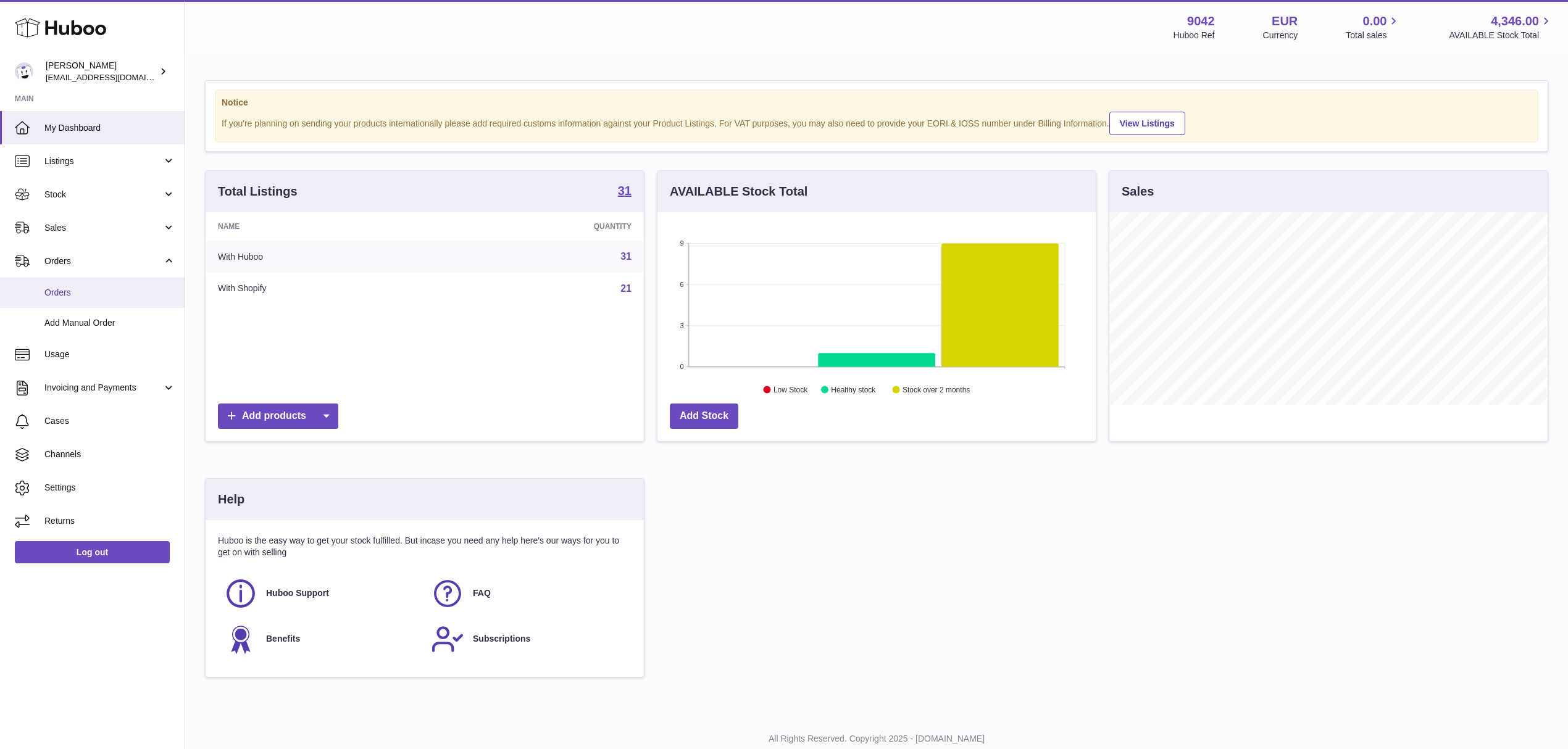
click at [69, 293] on span "Orders" at bounding box center [110, 293] width 131 height 12
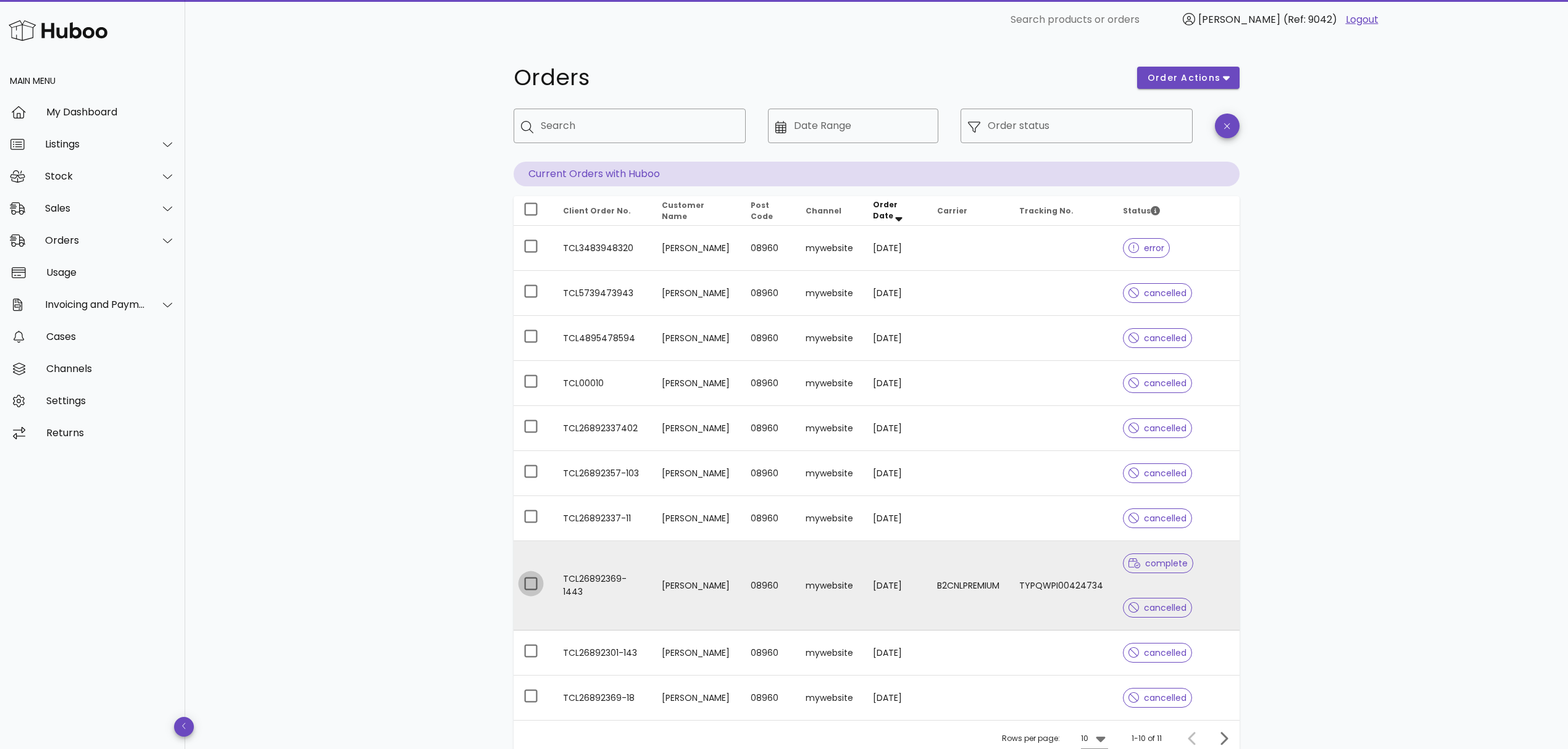
click at [531, 585] on div at bounding box center [531, 584] width 21 height 21
click at [1206, 83] on span "order actions" at bounding box center [1184, 78] width 74 height 13
click at [1361, 311] on div "Orders order actions ​ Search ​ Date Range ​ Order status Current Orders with H…" at bounding box center [876, 448] width 1382 height 817
click at [1150, 608] on span "cancelled" at bounding box center [1158, 608] width 59 height 9
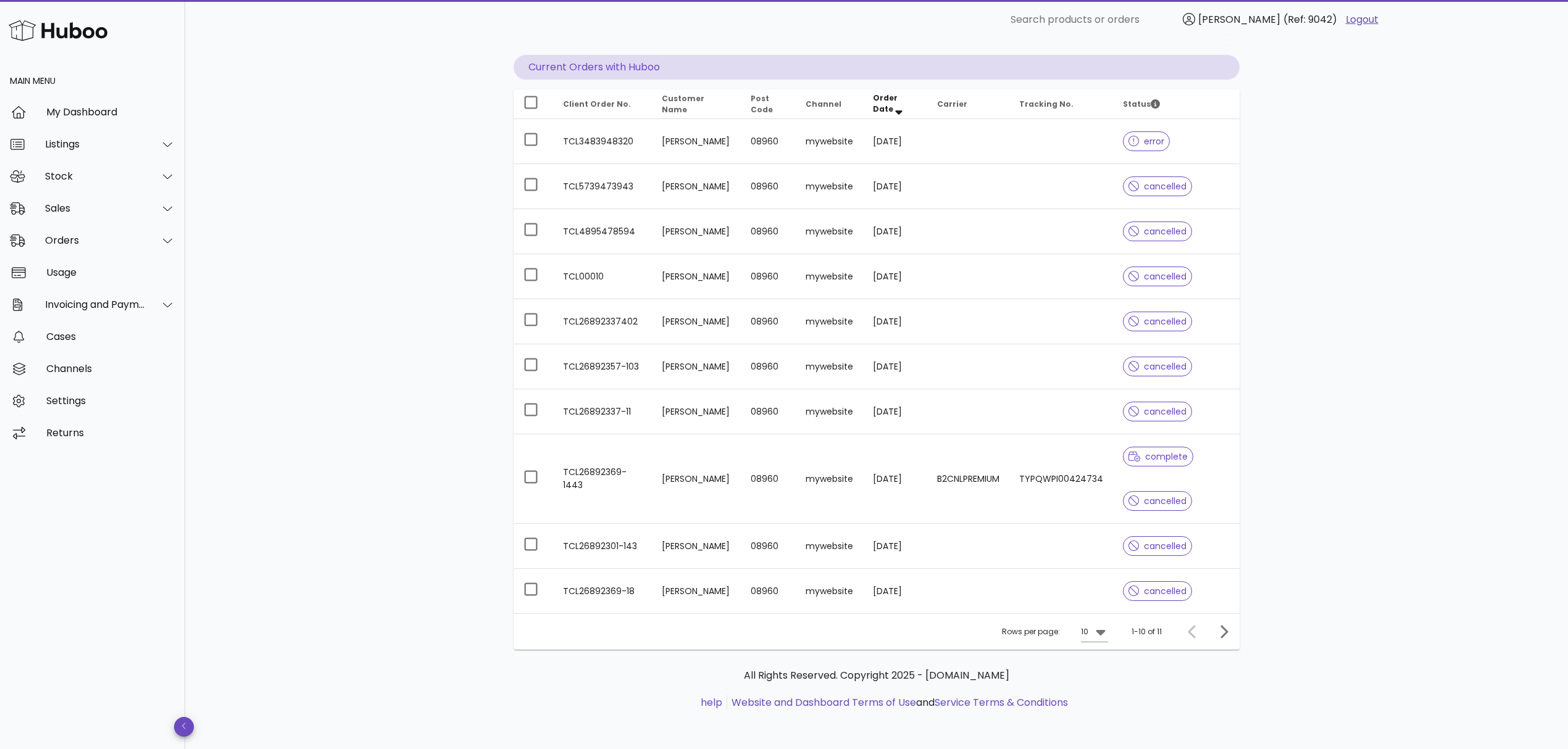
scroll to position [109, 0]
click at [1224, 630] on icon "Next page" at bounding box center [1224, 631] width 7 height 13
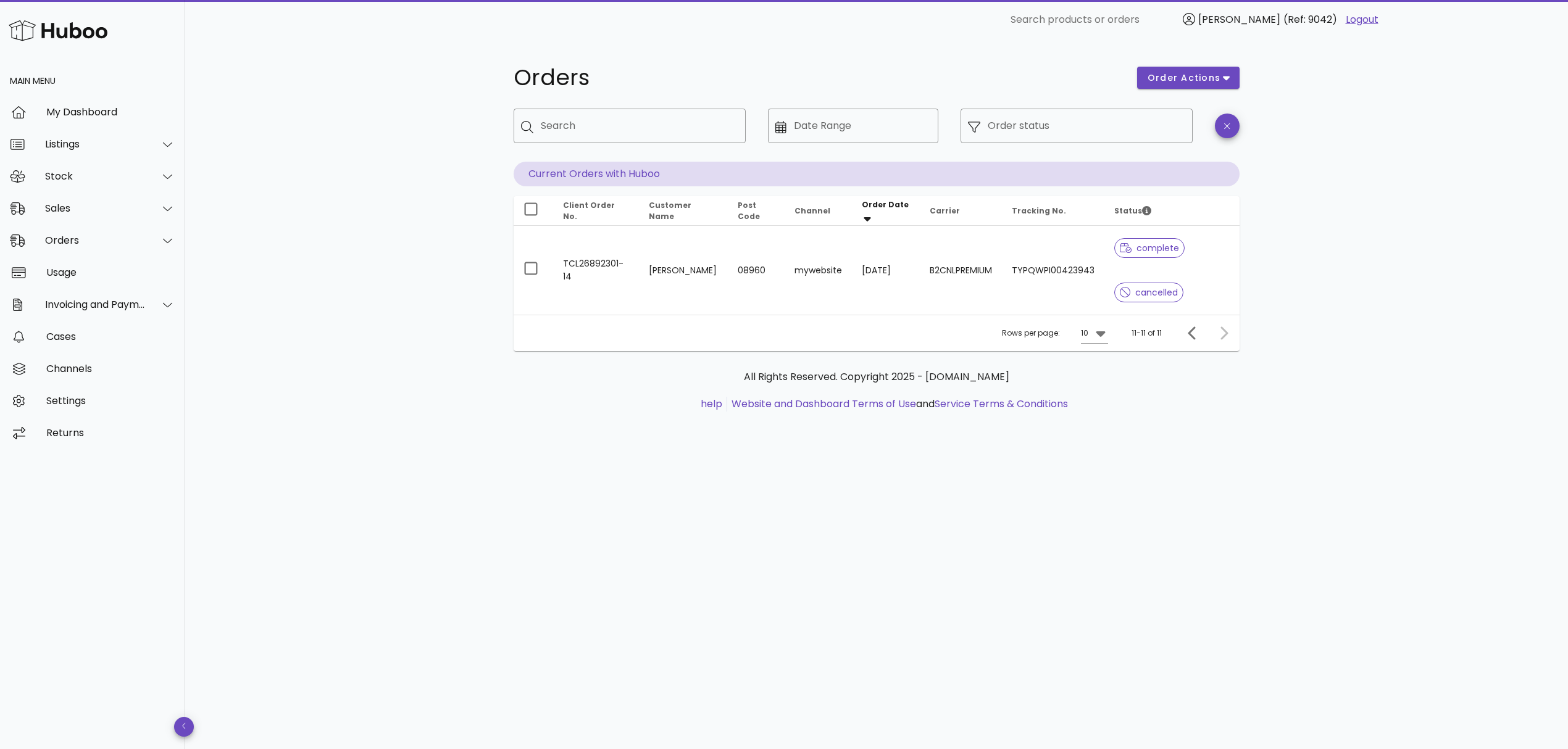
click at [862, 214] on icon "Order Date: Sorted descending. Activate to remove sorting." at bounding box center [867, 217] width 11 height 11
click at [864, 214] on icon "Order Date: Not sorted. Activate to sort ascending." at bounding box center [867, 214] width 7 height 4
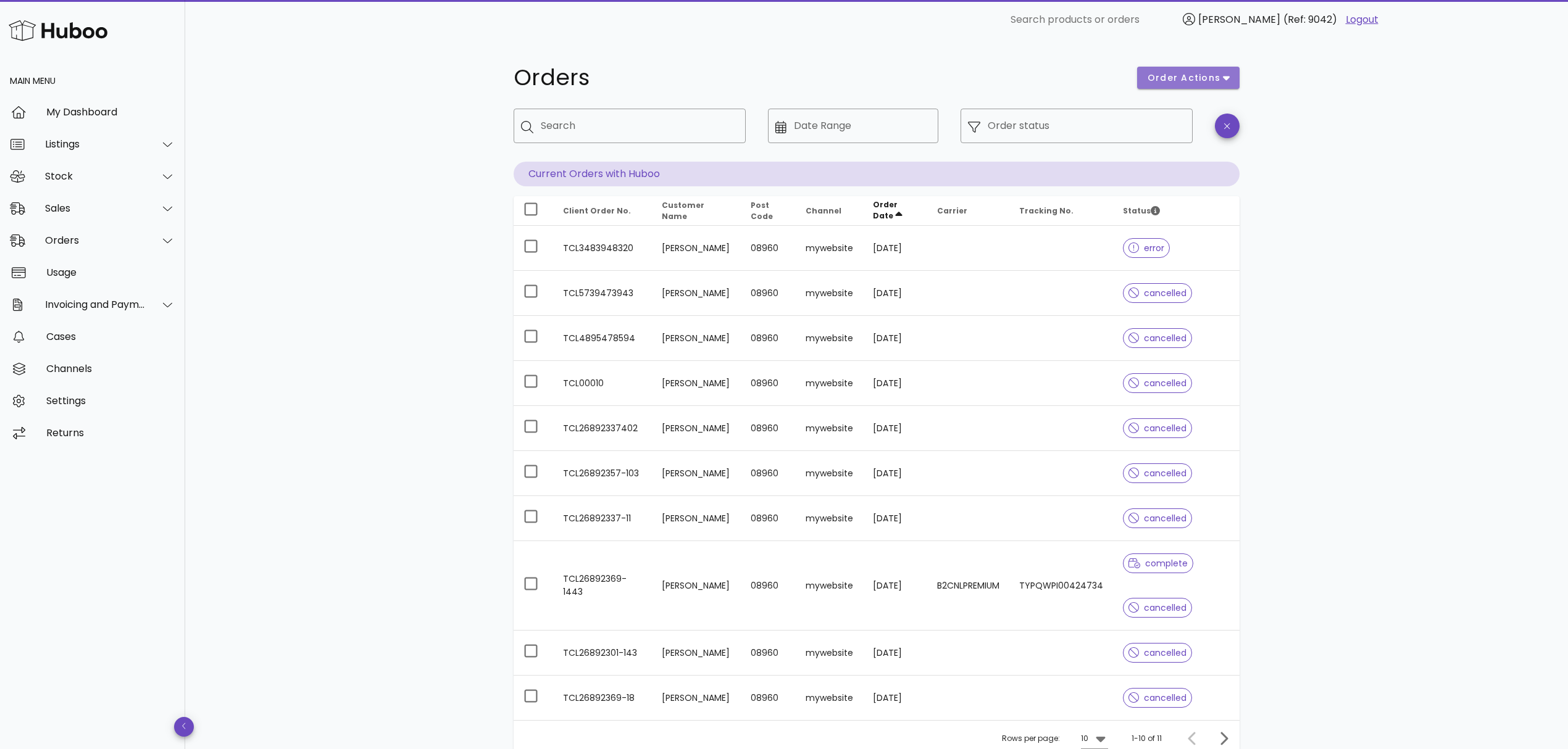
click at [1223, 82] on icon "button" at bounding box center [1226, 78] width 7 height 11
click at [1297, 247] on div "Orders order actions ​ Search ​ Date Range ​ Order status Current Orders with H…" at bounding box center [876, 448] width 1382 height 817
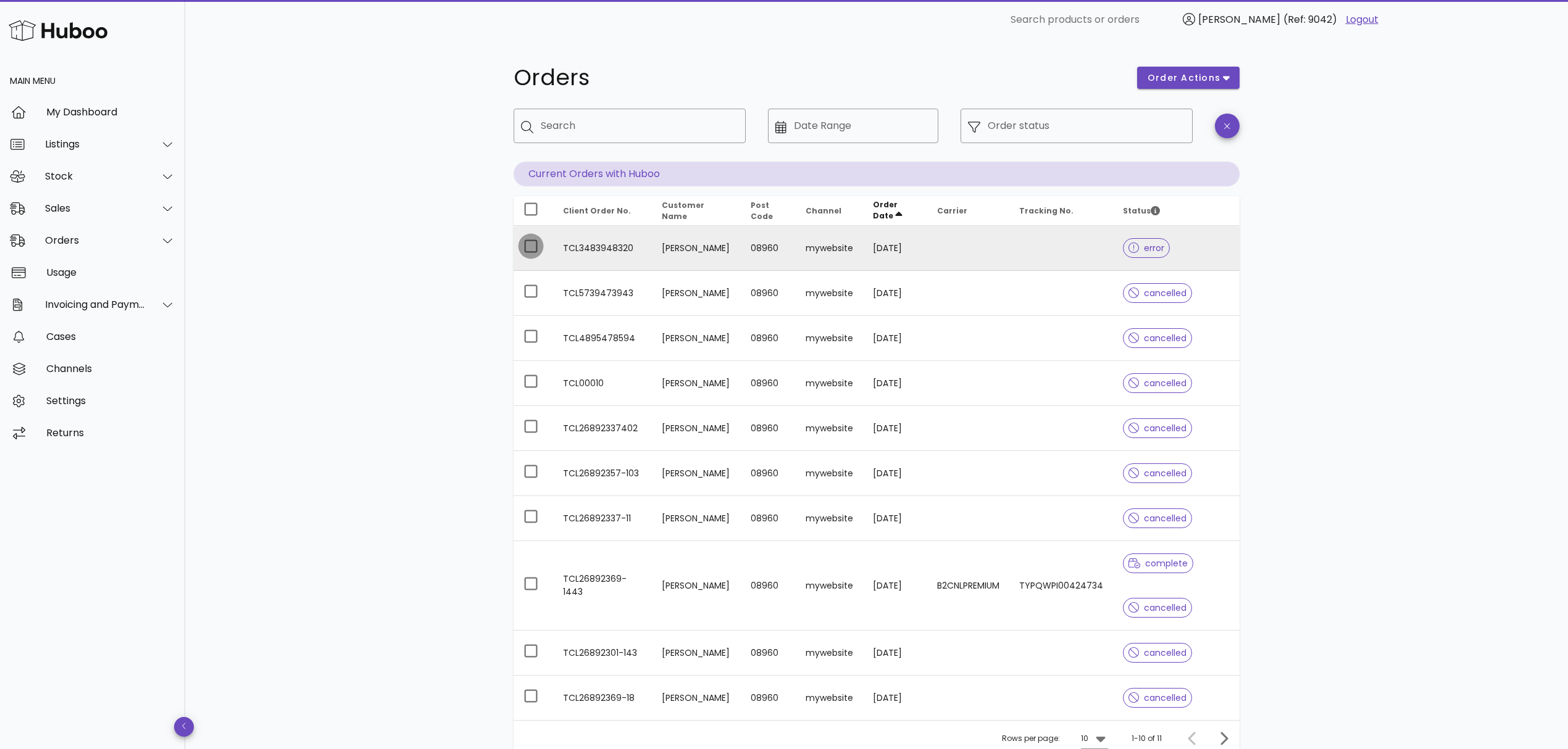
click at [529, 245] on div at bounding box center [531, 246] width 21 height 21
click at [1224, 80] on icon "button" at bounding box center [1226, 78] width 7 height 11
click at [533, 248] on div at bounding box center [531, 246] width 21 height 21
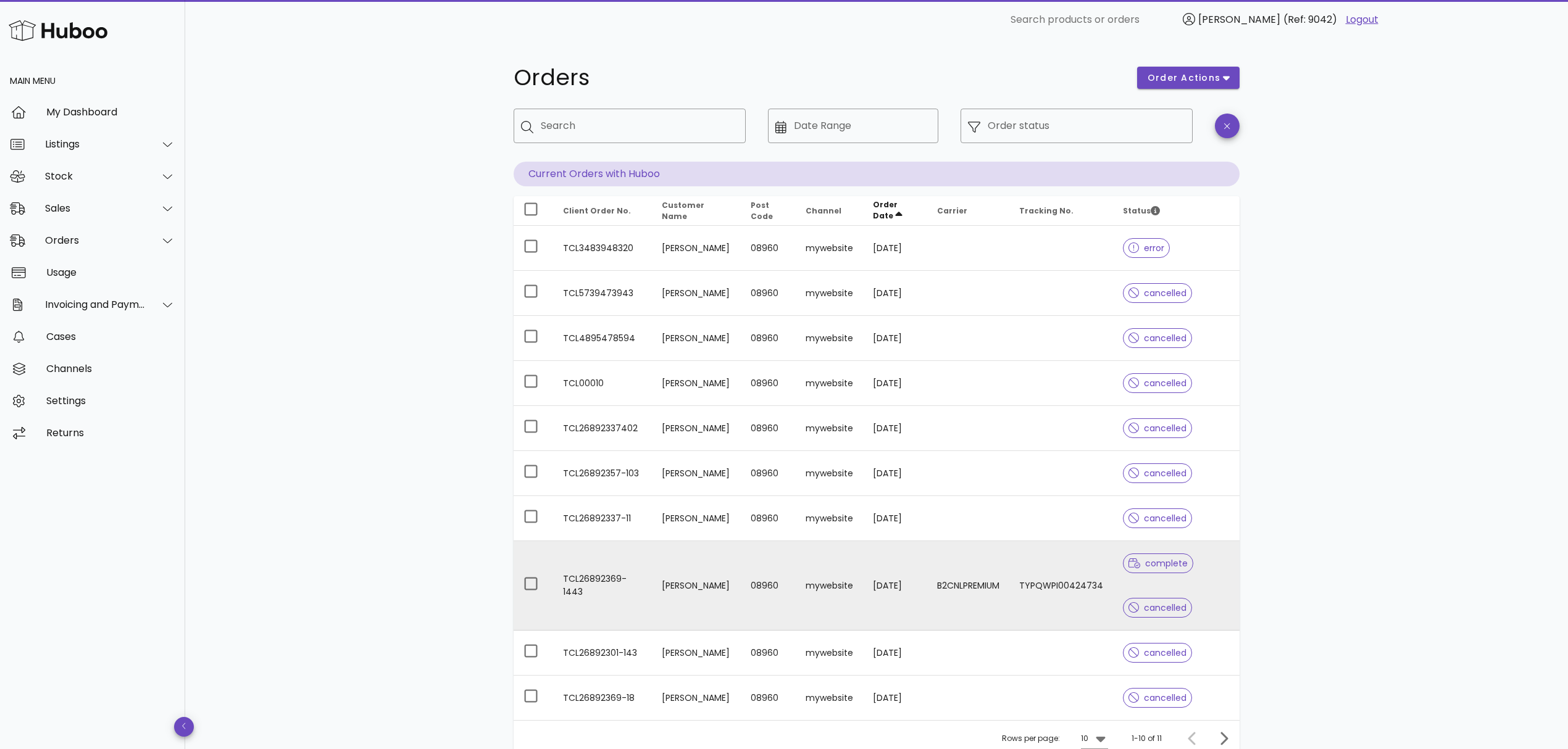
click at [688, 586] on td "[PERSON_NAME]" at bounding box center [696, 586] width 89 height 90
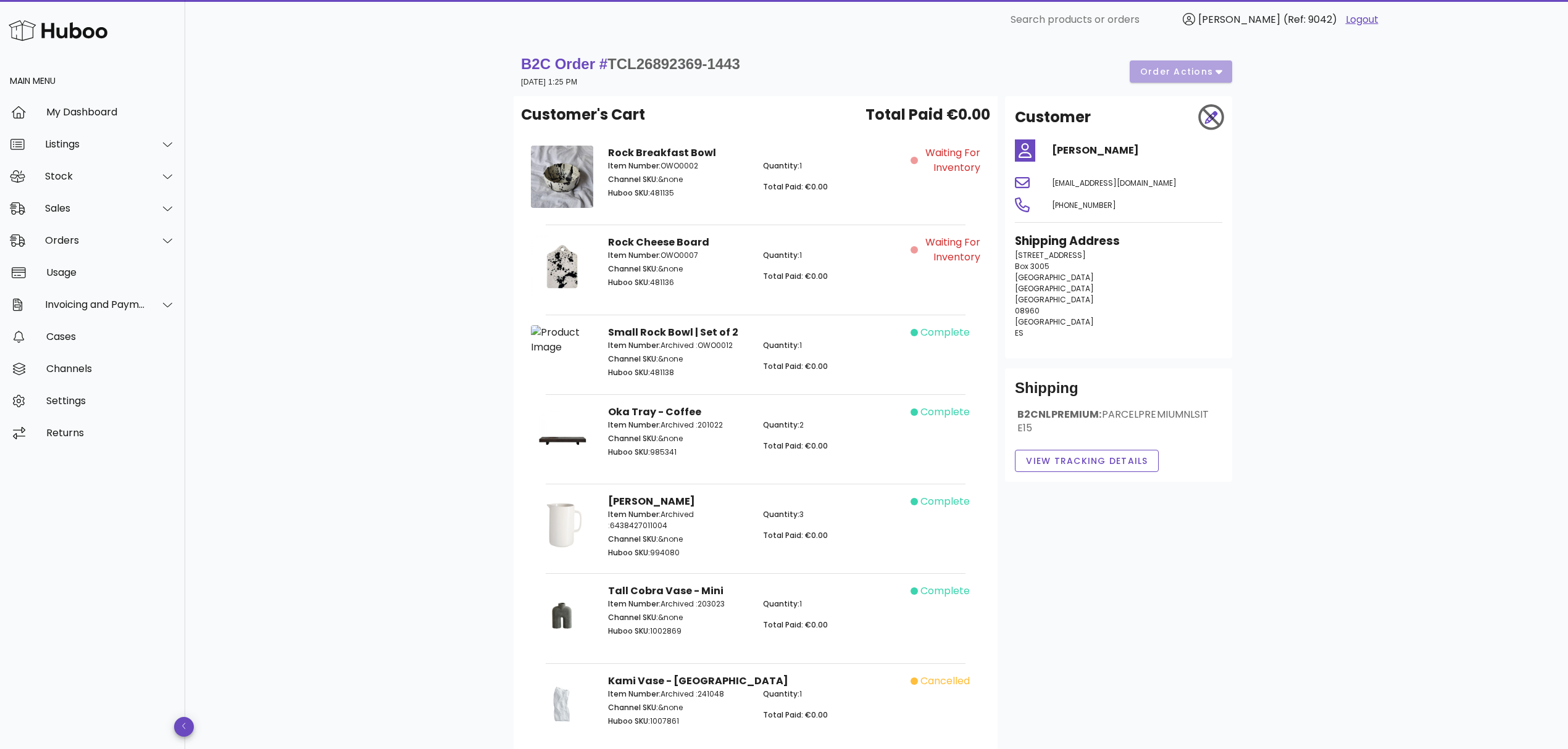
click at [1207, 72] on div "B2C Order # TCL26892369-1443 [DATE] 1:25 PM order actions" at bounding box center [877, 72] width 711 height 35
